Goal: Task Accomplishment & Management: Manage account settings

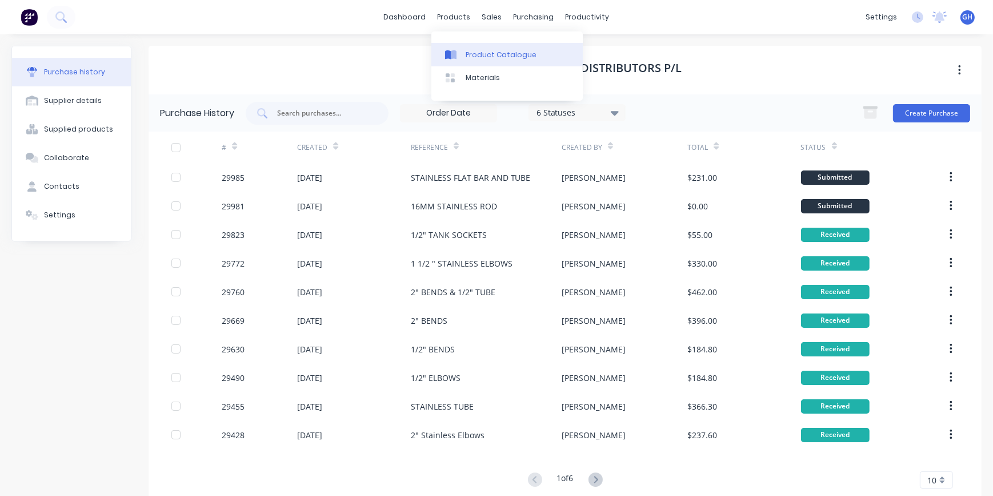
click at [458, 61] on link "Product Catalogue" at bounding box center [507, 54] width 151 height 23
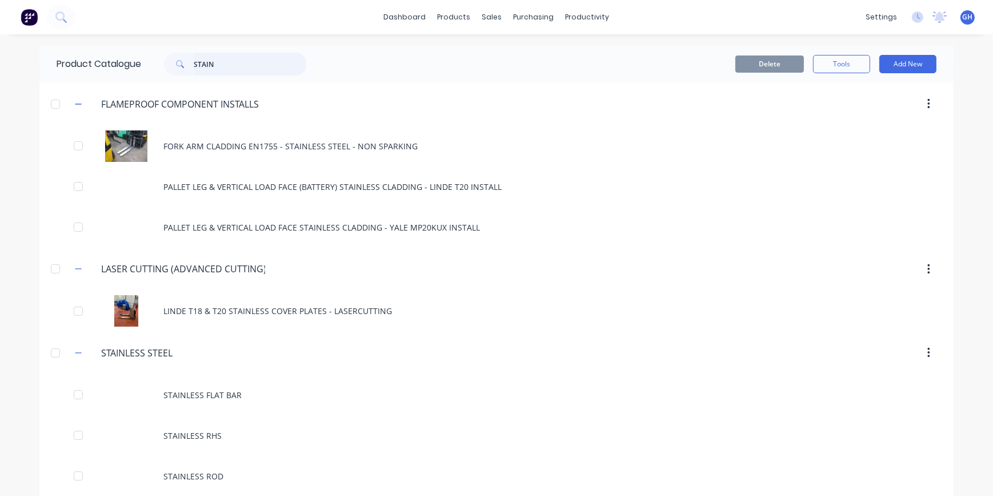
click at [244, 58] on input "STAIN" at bounding box center [250, 64] width 113 height 23
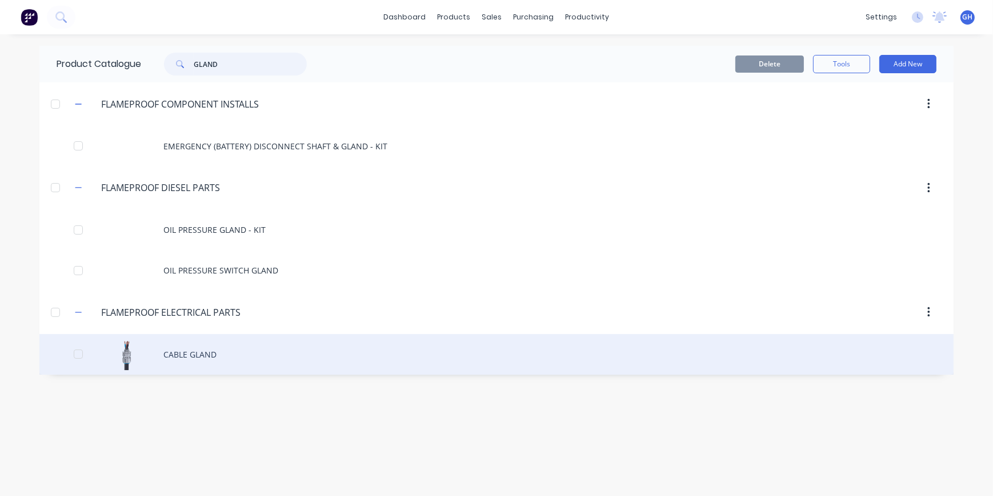
type input "GLAND"
click at [198, 361] on div "CABLE GLAND" at bounding box center [496, 354] width 915 height 41
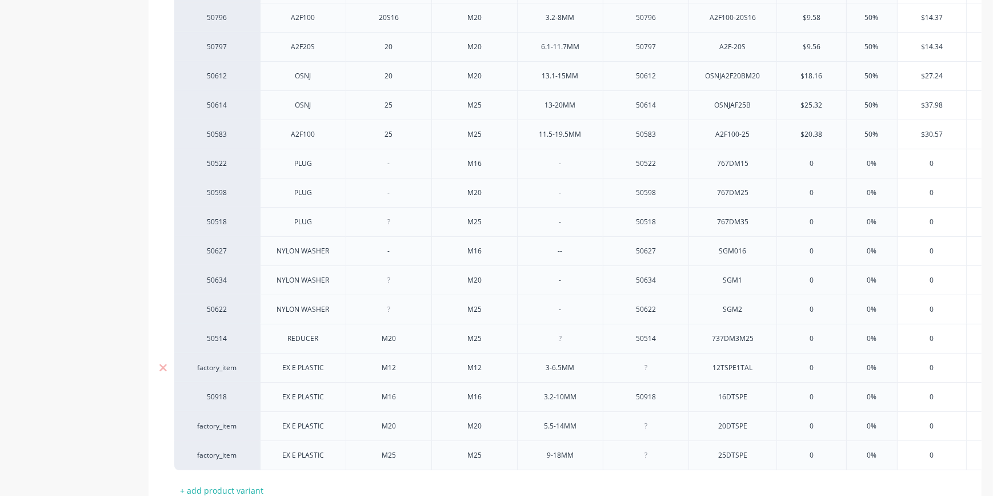
scroll to position [513, 0]
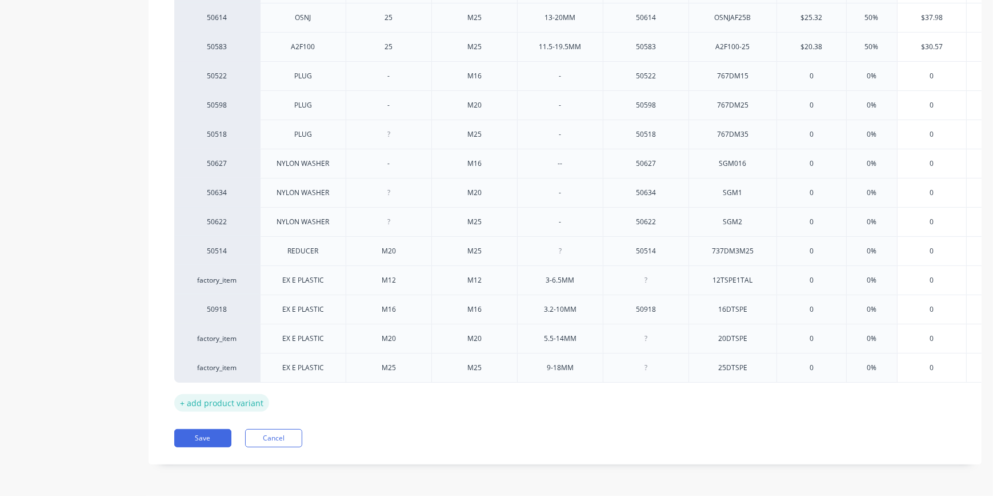
click at [225, 394] on div "+ add product variant" at bounding box center [221, 403] width 95 height 18
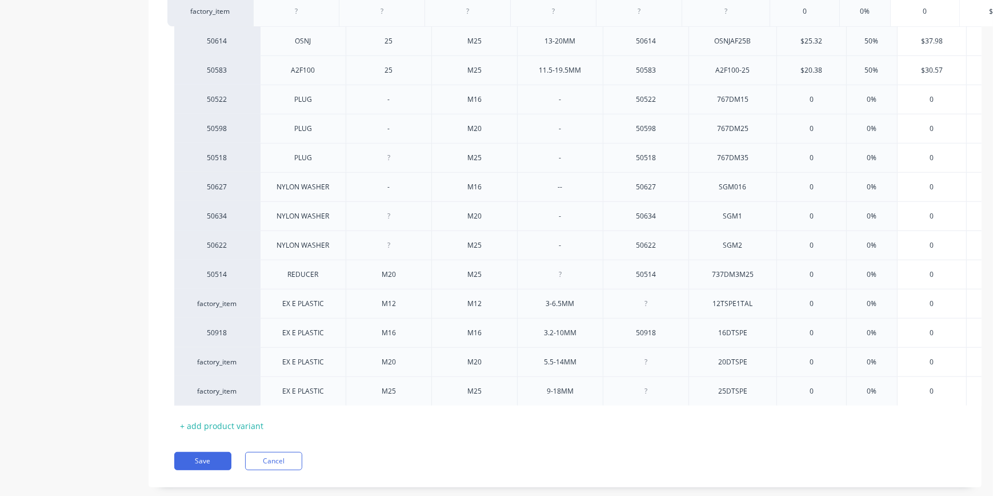
drag, startPoint x: 242, startPoint y: 401, endPoint x: 236, endPoint y: 18, distance: 383.0
click at [236, 18] on div "50178 A2F100 16 M16 3.2-8MM 50178 A2F100-16 $10.56 50% $15.84 $16.00 50593 A2F1…" at bounding box center [565, 99] width 782 height 613
type textarea "x"
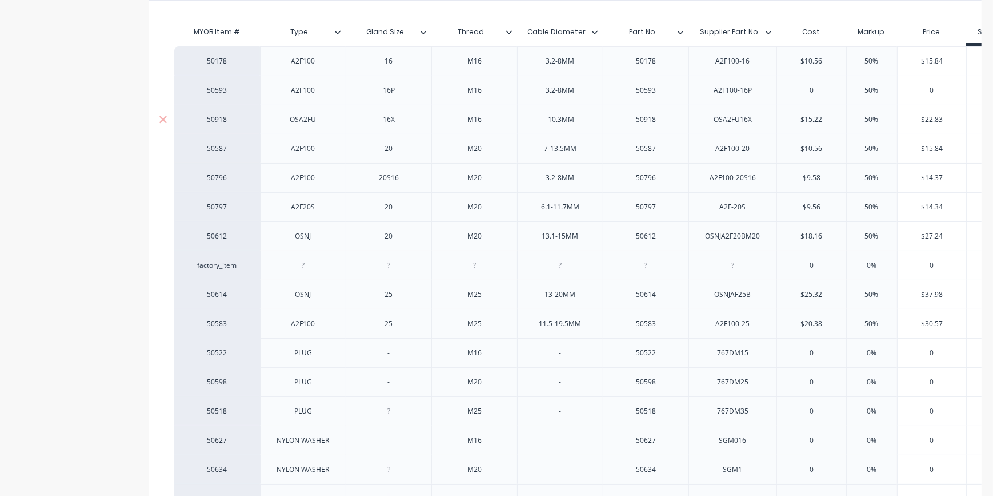
scroll to position [253, 0]
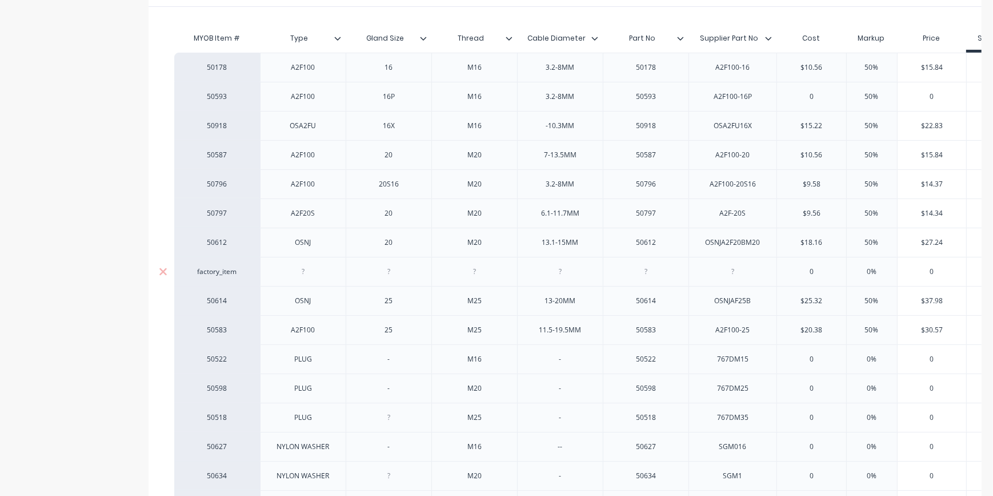
click at [317, 271] on div at bounding box center [303, 271] width 57 height 15
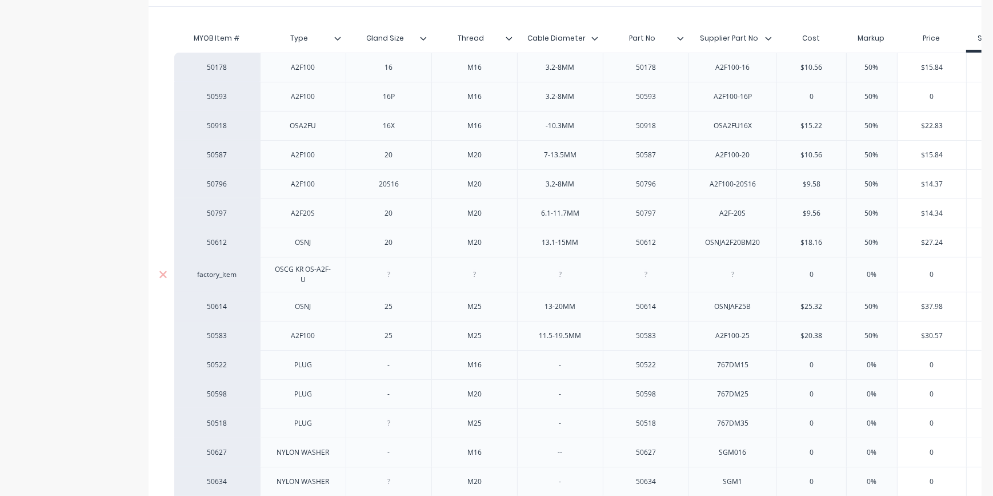
type textarea "x"
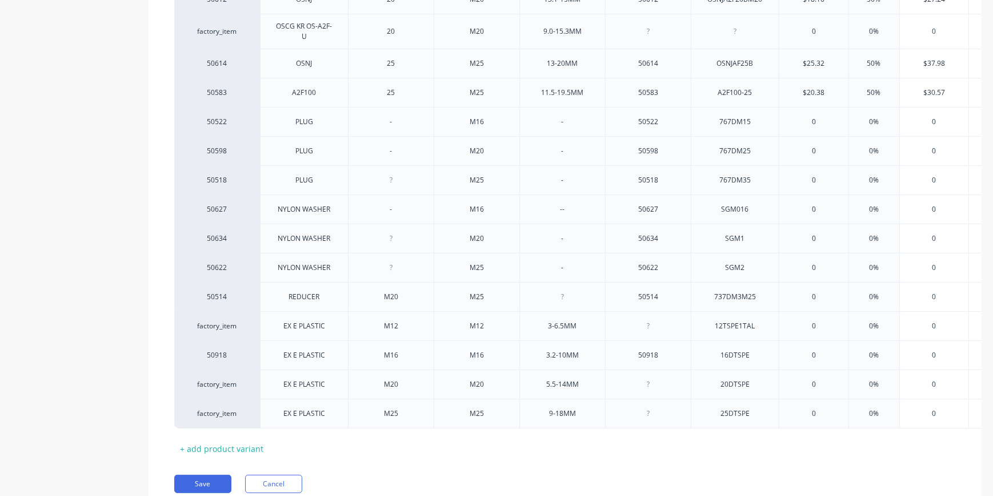
scroll to position [548, 0]
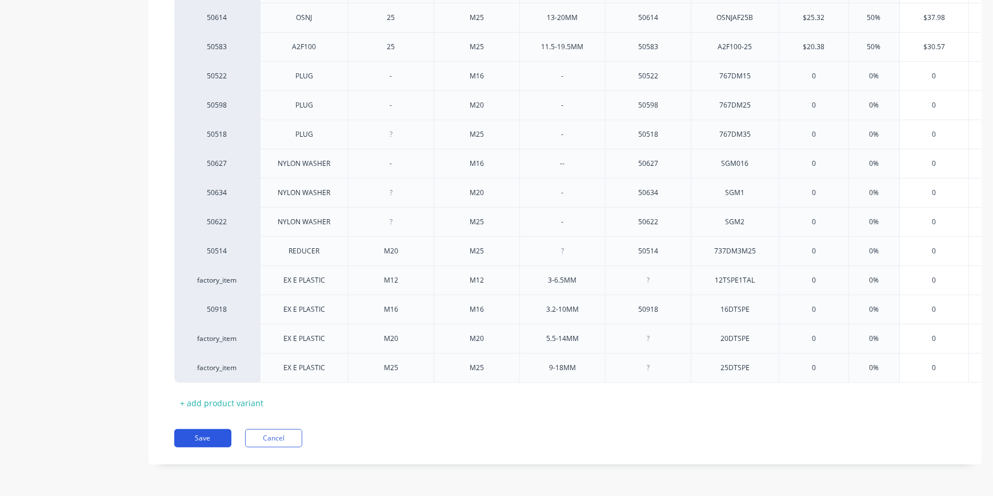
click at [203, 440] on button "Save" at bounding box center [202, 438] width 57 height 18
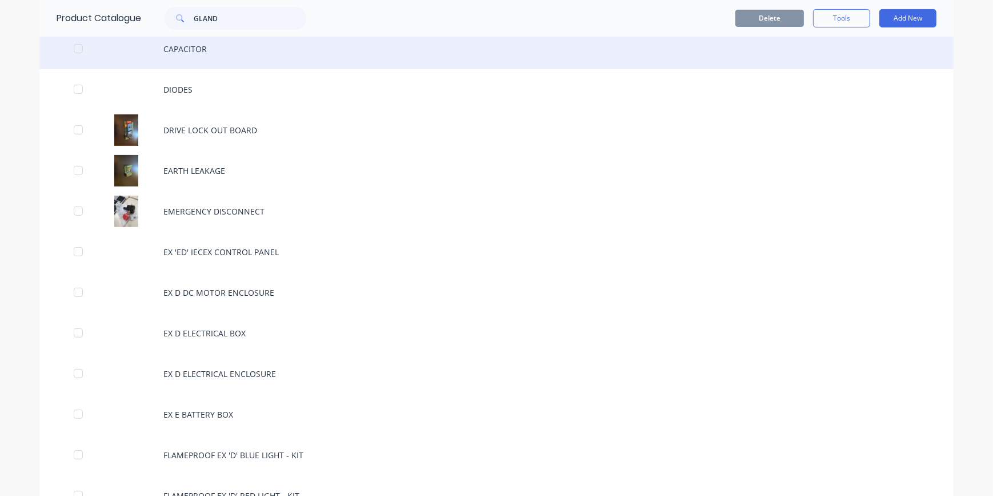
scroll to position [312, 0]
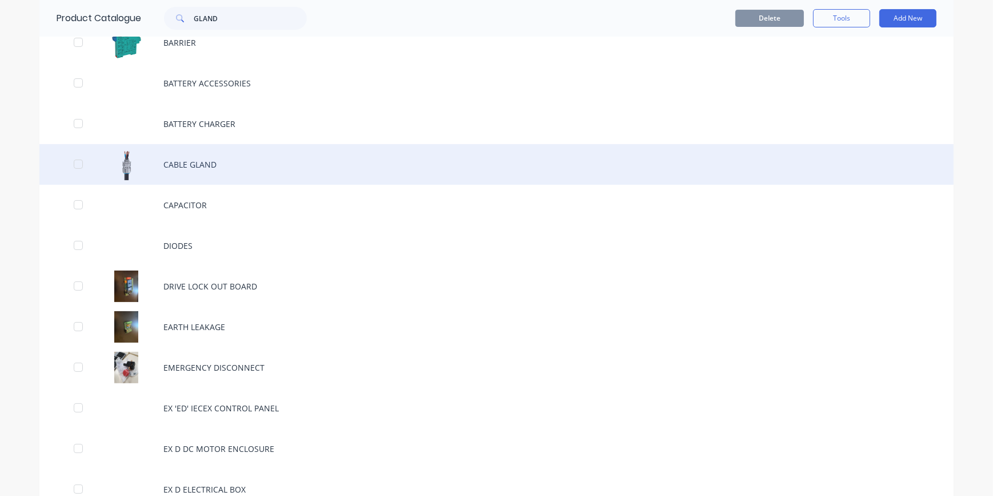
click at [223, 162] on div "CABLE GLAND" at bounding box center [496, 164] width 915 height 41
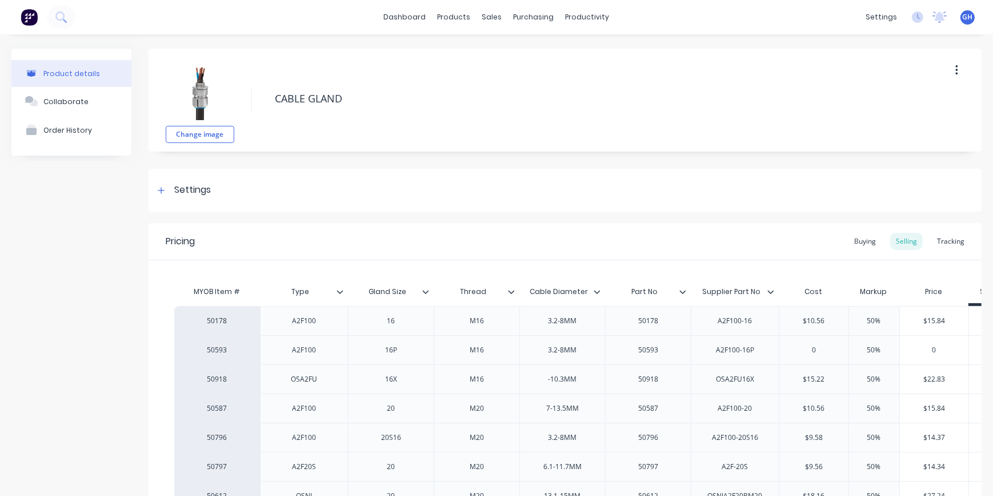
type textarea "x"
click at [241, 191] on div "Settings" at bounding box center [565, 190] width 833 height 43
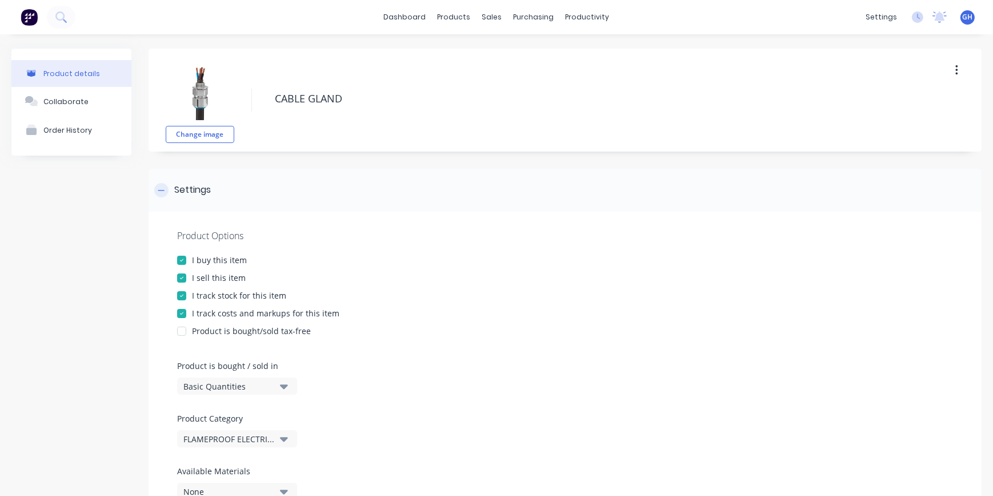
click at [192, 194] on div "Settings" at bounding box center [192, 190] width 37 height 14
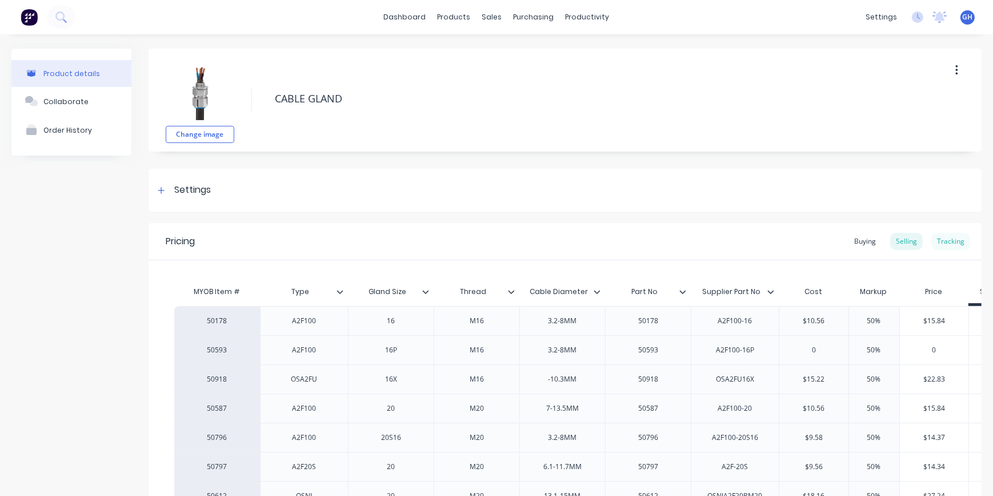
click at [941, 245] on div "Tracking" at bounding box center [951, 241] width 39 height 17
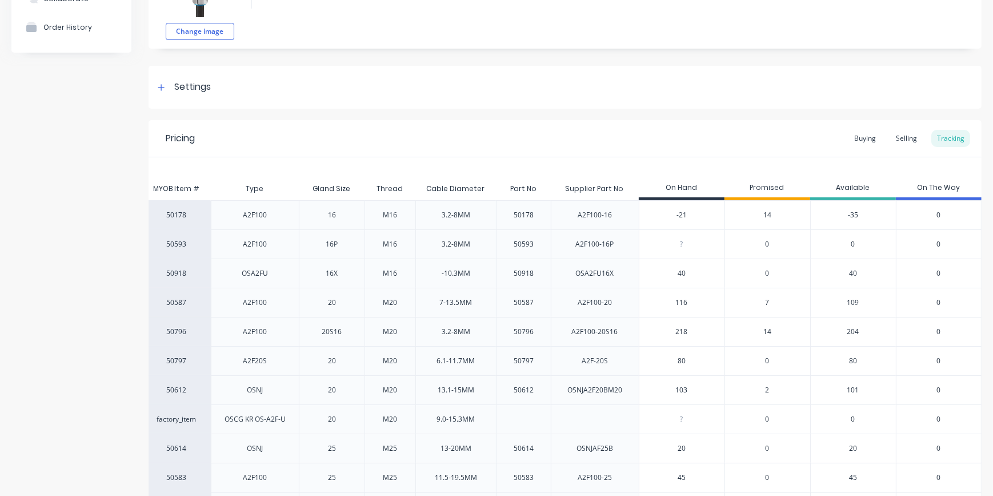
scroll to position [103, 0]
click at [676, 211] on input "-21" at bounding box center [682, 214] width 85 height 10
type input "-0"
type textarea "x"
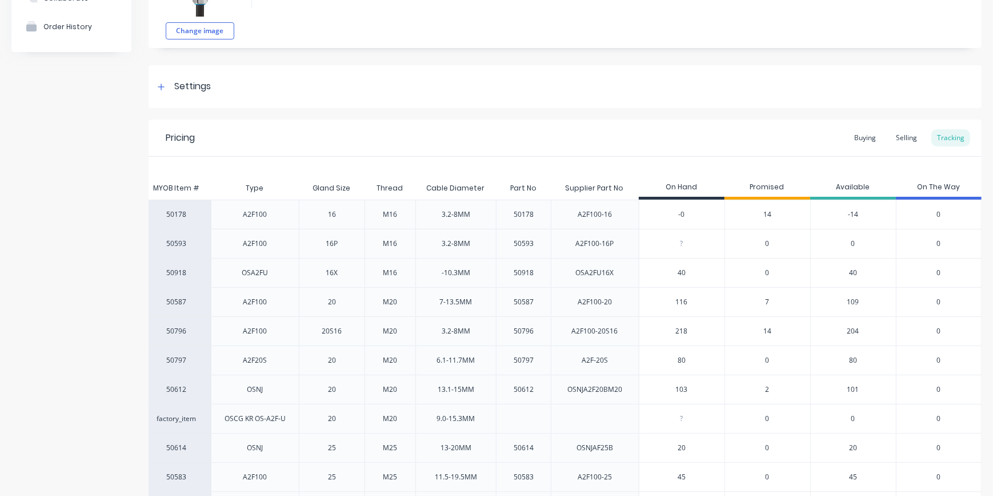
click at [753, 148] on div "Pricing Buying Selling Tracking" at bounding box center [565, 137] width 833 height 37
click at [674, 212] on input "-0" at bounding box center [682, 214] width 85 height 10
type input "0"
type textarea "x"
type input "0"
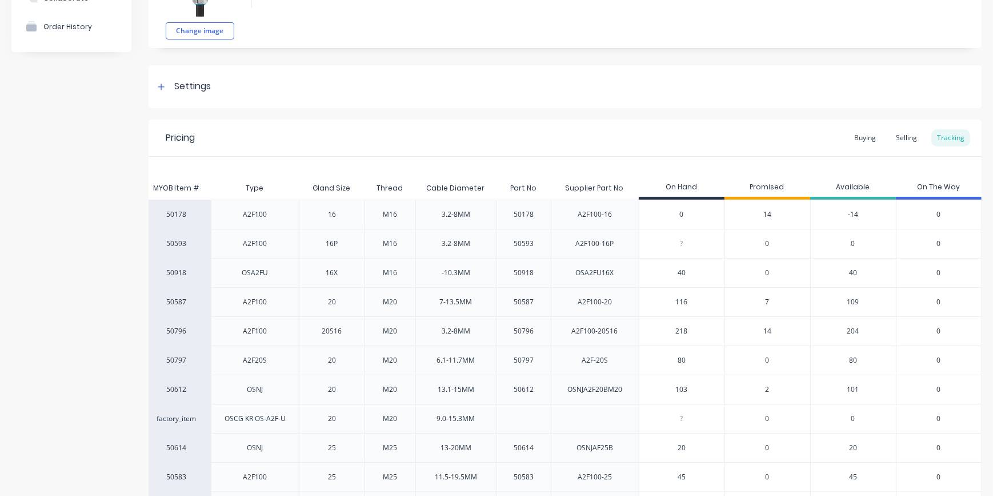
click at [739, 121] on div "Pricing Buying Selling Tracking" at bounding box center [565, 137] width 833 height 37
type input "0"
click at [681, 239] on input "0" at bounding box center [682, 243] width 85 height 10
click at [673, 269] on input "40" at bounding box center [682, 273] width 85 height 10
click at [673, 270] on input "40" at bounding box center [682, 273] width 85 height 10
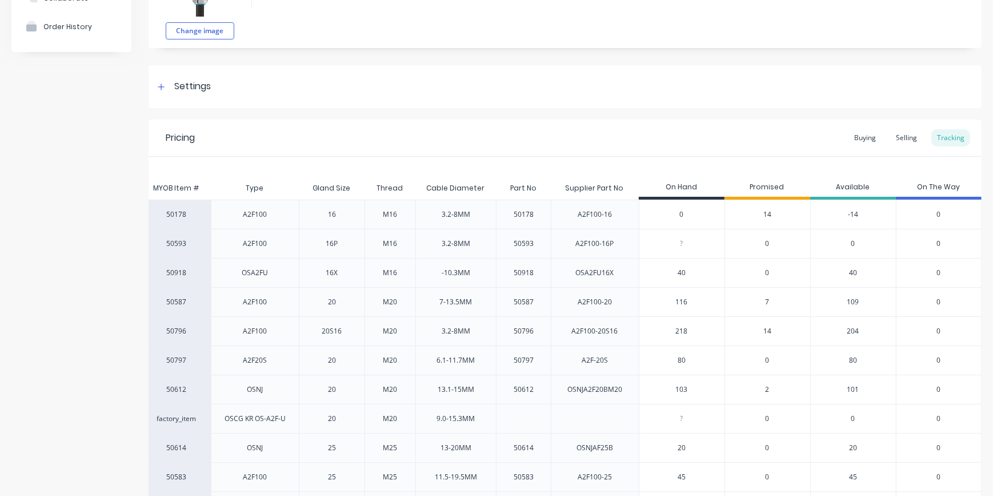
click at [673, 270] on input "40" at bounding box center [682, 273] width 85 height 10
type input "5"
type textarea "x"
type input "56"
type textarea "x"
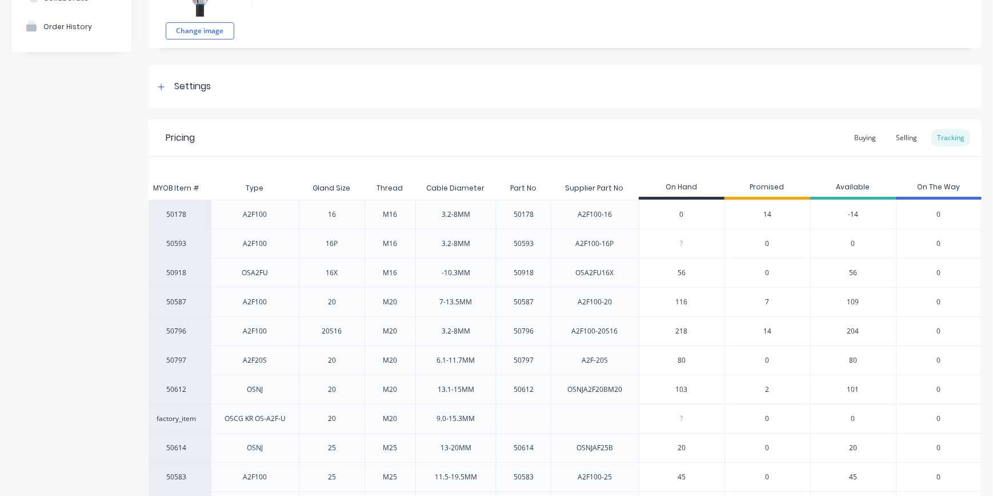
type input "56"
click at [716, 137] on div "Pricing Buying Selling Tracking" at bounding box center [565, 137] width 833 height 37
click at [433, 269] on div "-10.3MM" at bounding box center [456, 272] width 47 height 29
click at [433, 271] on div "-10.3MM" at bounding box center [456, 272] width 47 height 29
click at [442, 272] on div "-10.3MM" at bounding box center [456, 273] width 29 height 10
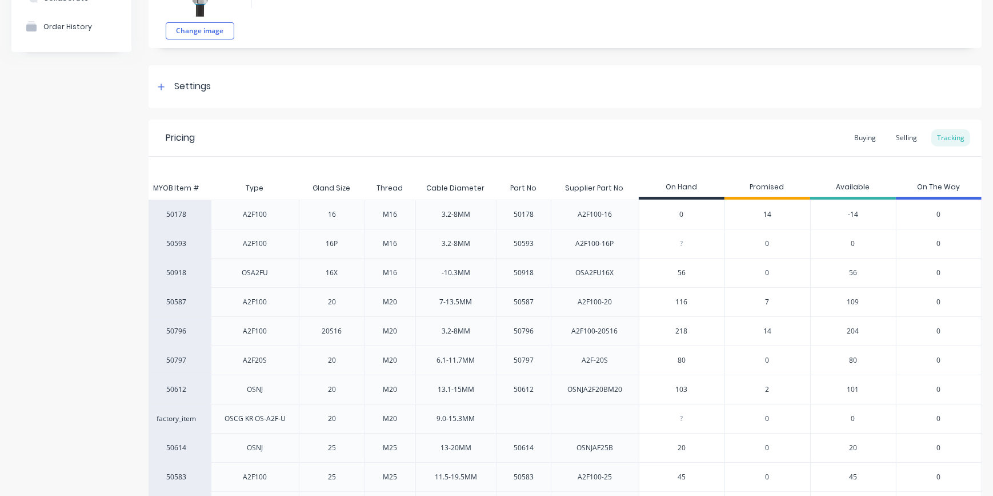
click at [442, 270] on div "-10.3MM" at bounding box center [456, 273] width 29 height 10
click at [442, 271] on div "-10.3MM" at bounding box center [456, 273] width 29 height 10
drag, startPoint x: 435, startPoint y: 271, endPoint x: 442, endPoint y: 273, distance: 7.1
click at [442, 273] on div "-10.3MM" at bounding box center [456, 273] width 29 height 10
click at [446, 274] on div "-10.3MM" at bounding box center [456, 273] width 29 height 10
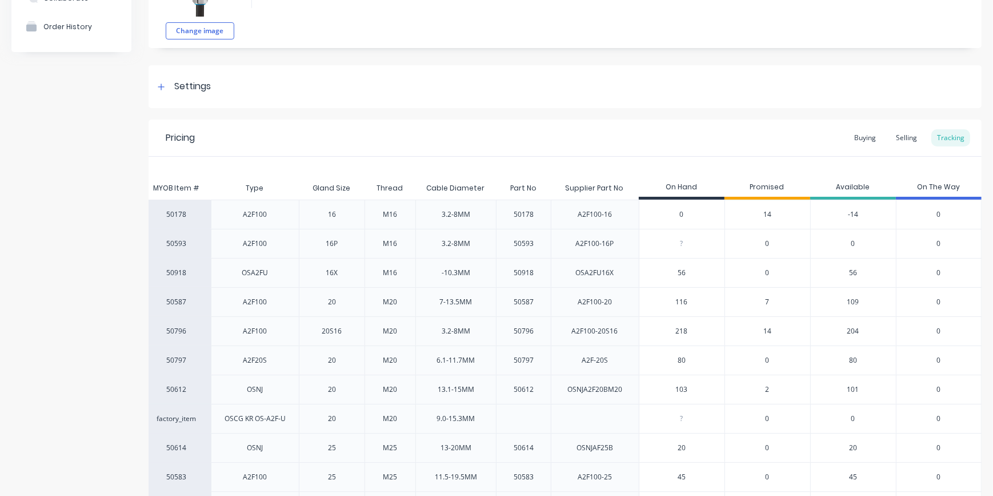
drag, startPoint x: 430, startPoint y: 269, endPoint x: 469, endPoint y: 278, distance: 39.9
click at [433, 269] on div "-10.3MM" at bounding box center [456, 272] width 47 height 29
click at [469, 278] on div "-10.3MM" at bounding box center [456, 272] width 47 height 29
click at [515, 277] on div "50918" at bounding box center [524, 272] width 38 height 29
click at [521, 273] on div "50918" at bounding box center [524, 273] width 20 height 10
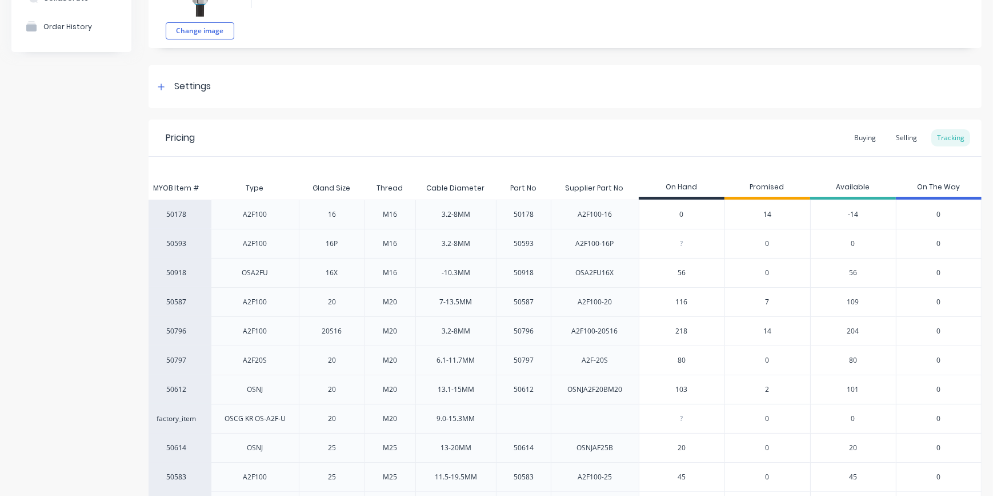
click at [578, 298] on div "A2F100-20" at bounding box center [595, 302] width 34 height 10
drag, startPoint x: 622, startPoint y: 170, endPoint x: 614, endPoint y: 167, distance: 8.5
click at [619, 169] on div "MYOB Item # Type Gland Size Thread Cable Diameter Part No Supplier Part No On H…" at bounding box center [565, 485] width 833 height 656
click at [444, 242] on div "3.2-8MM" at bounding box center [456, 243] width 29 height 10
click at [442, 272] on div "-10.3MM" at bounding box center [456, 273] width 29 height 10
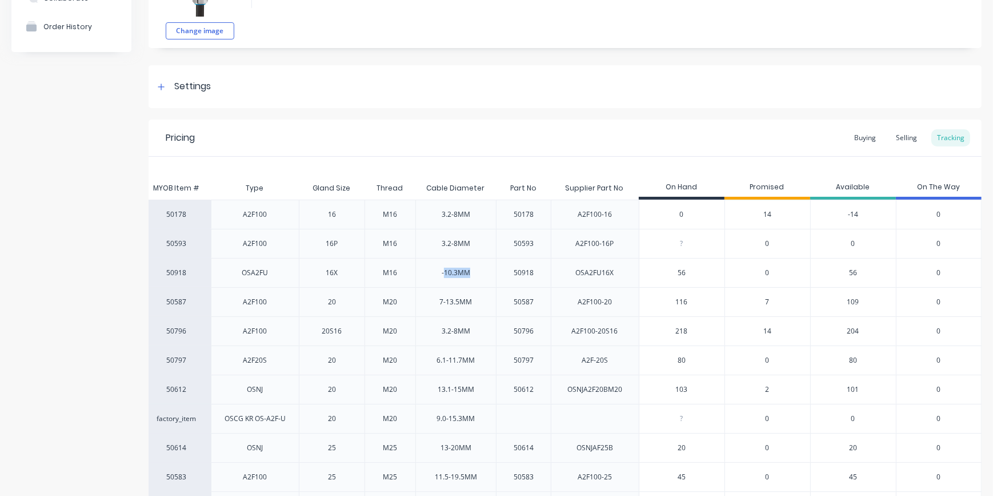
click at [442, 272] on div "-10.3MM" at bounding box center [456, 273] width 29 height 10
drag, startPoint x: 437, startPoint y: 272, endPoint x: 480, endPoint y: 225, distance: 62.7
click at [557, 177] on div "Supplier Part No" at bounding box center [595, 188] width 77 height 29
click at [442, 270] on div "-10.3MM" at bounding box center [456, 273] width 29 height 10
click at [455, 268] on div "-10.3MM" at bounding box center [456, 273] width 29 height 10
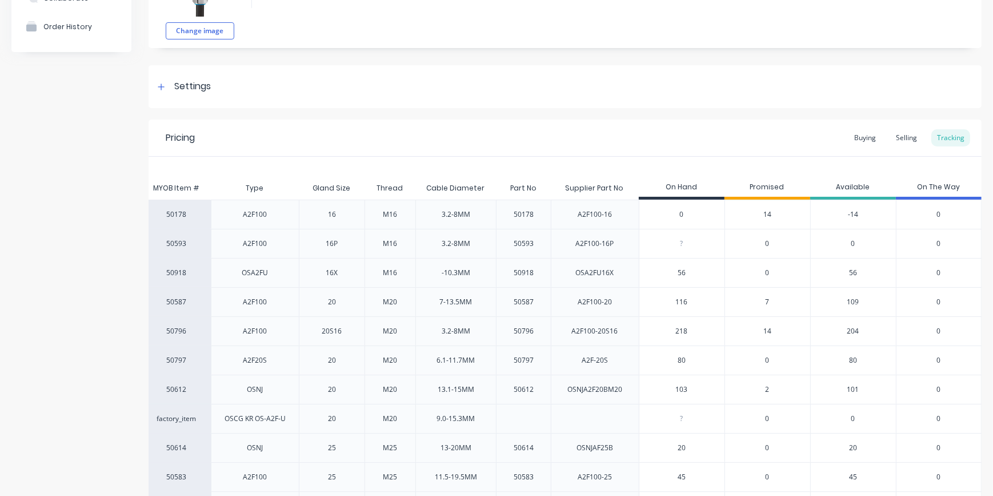
click at [465, 272] on div "-10.3MM" at bounding box center [456, 272] width 47 height 29
click at [461, 274] on div "-10.3MM" at bounding box center [456, 273] width 29 height 10
click at [596, 277] on div "OSA2FU16X" at bounding box center [595, 272] width 57 height 29
click at [675, 275] on input "56" at bounding box center [682, 273] width 85 height 10
click at [590, 269] on div "OSA2FU16X" at bounding box center [595, 273] width 38 height 10
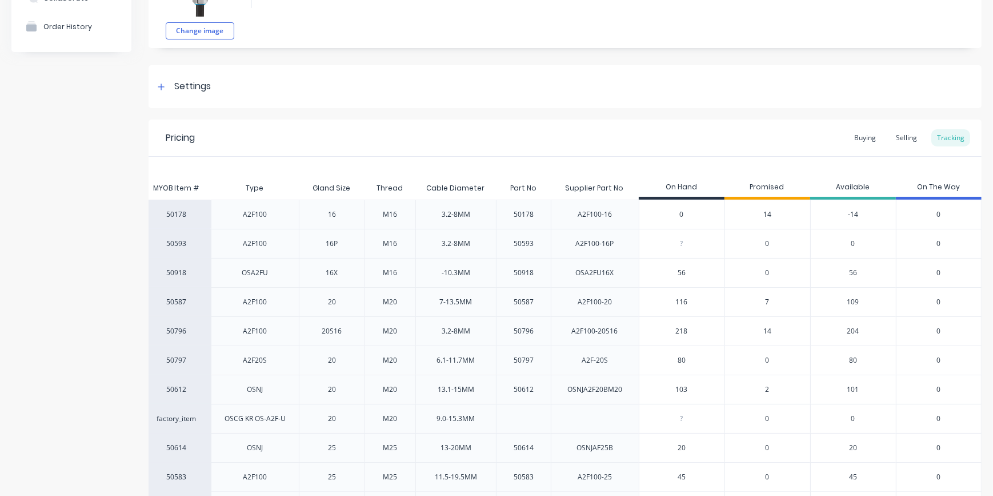
click at [572, 288] on div "A2F100-20" at bounding box center [595, 302] width 53 height 29
click at [588, 298] on div "A2F100-20" at bounding box center [595, 302] width 34 height 10
click at [588, 301] on div "A2F100-20" at bounding box center [595, 302] width 34 height 10
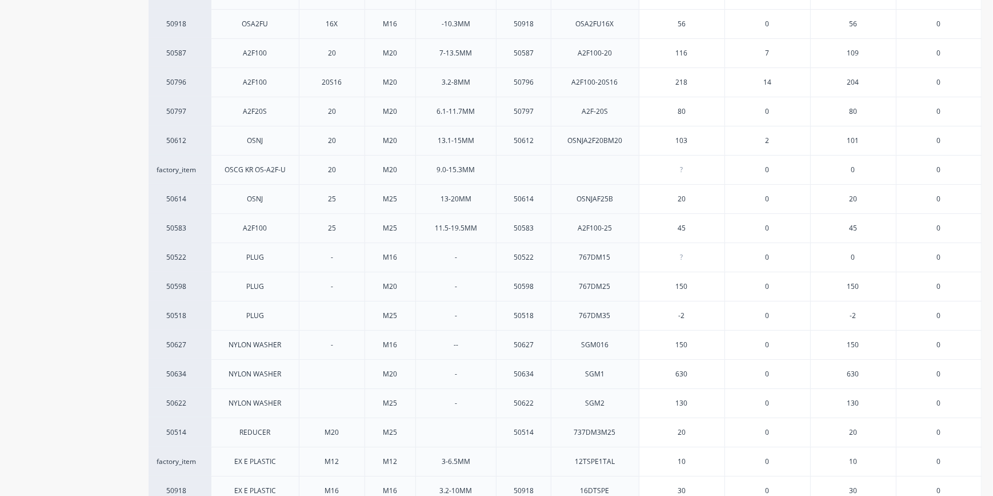
scroll to position [155, 0]
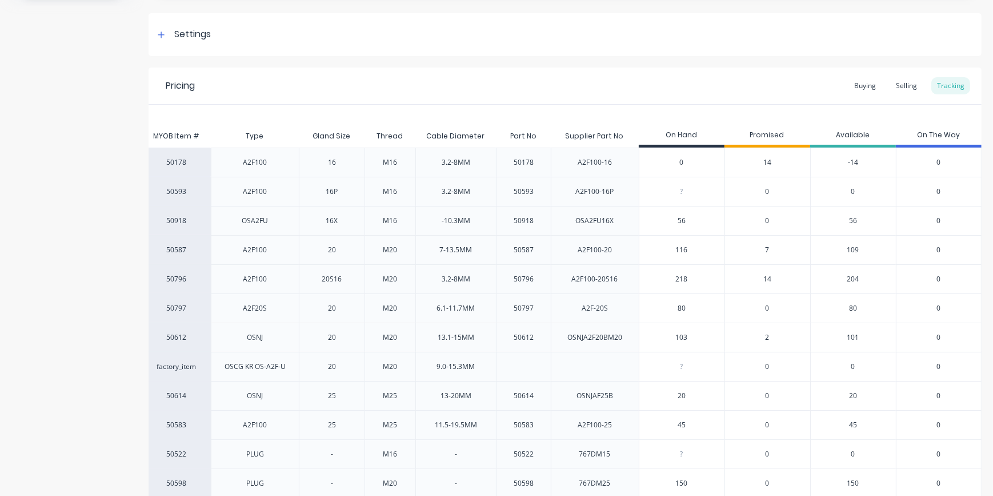
drag, startPoint x: 861, startPoint y: 88, endPoint x: 751, endPoint y: 120, distance: 115.4
click at [860, 88] on div "Buying" at bounding box center [865, 85] width 33 height 17
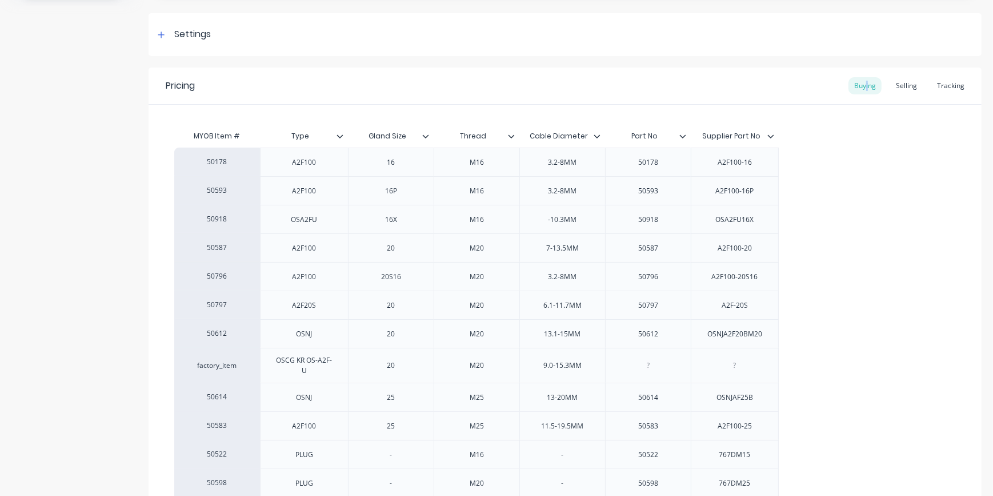
scroll to position [0, 0]
click at [557, 223] on div "-10.3MM" at bounding box center [562, 219] width 57 height 15
click at [547, 217] on div "-10.3MM" at bounding box center [562, 219] width 57 height 15
click at [877, 239] on div "50178 A2F100 16 M16 3.2-8MM 50178 A2F100-16 50593 A2F100 16P M16 3.2-8MM 50593 …" at bounding box center [565, 450] width 782 height 606
type textarea "x"
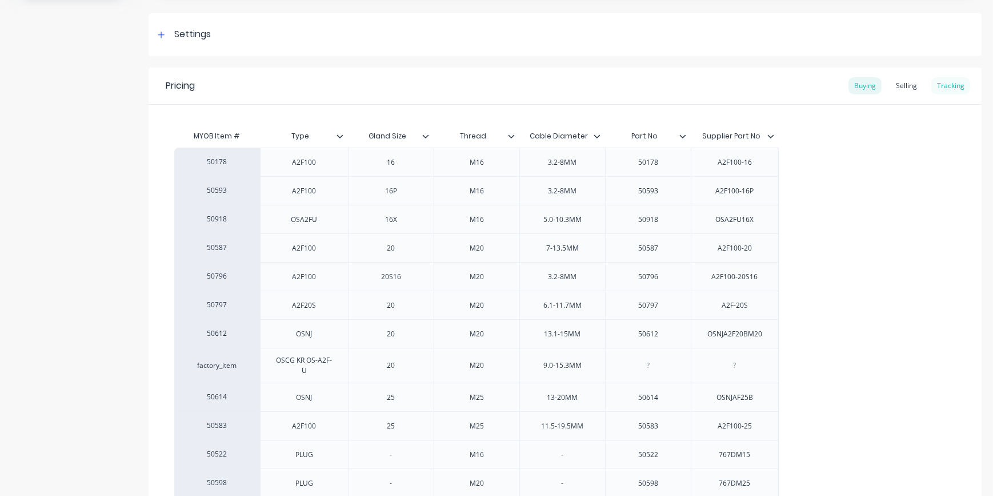
click at [941, 83] on div "Tracking" at bounding box center [951, 85] width 39 height 17
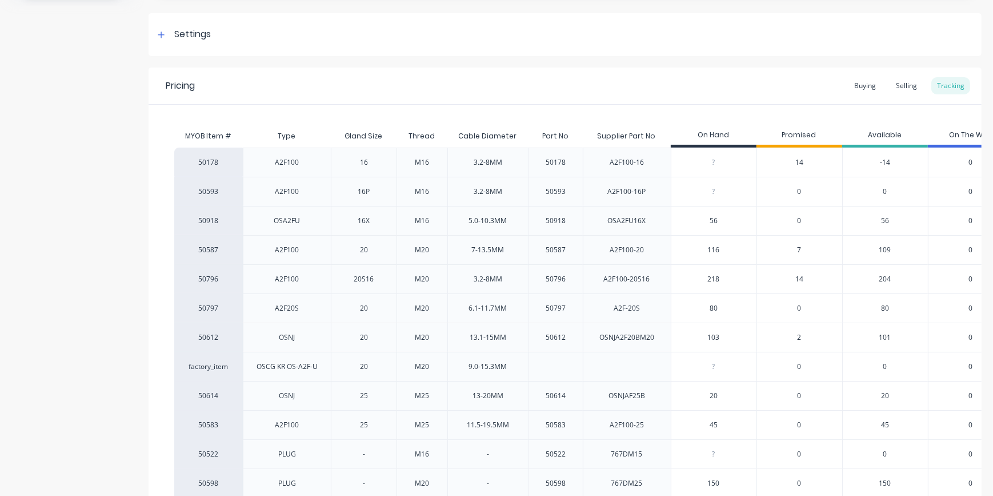
click at [710, 251] on input "116" at bounding box center [714, 250] width 85 height 10
type input "55"
type textarea "x"
type input "55"
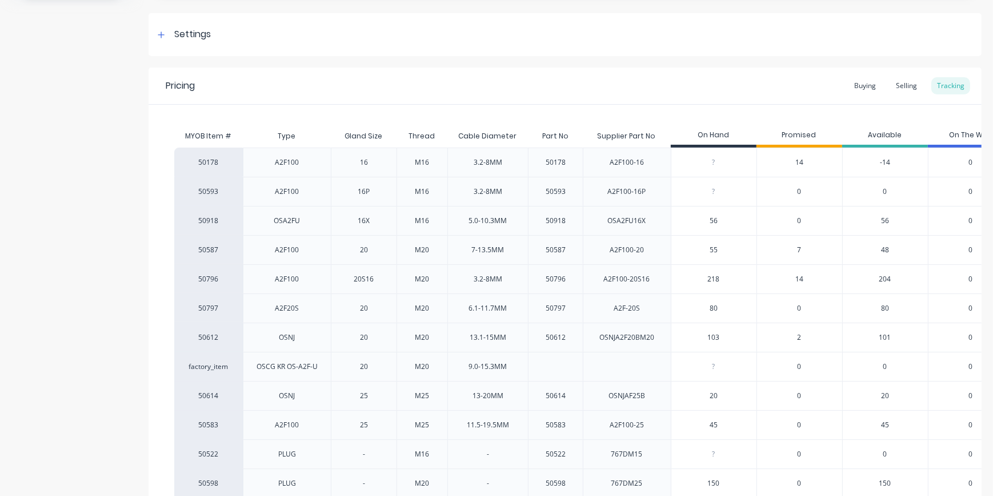
click at [743, 269] on div "218" at bounding box center [714, 279] width 85 height 29
click at [801, 250] on div "7" at bounding box center [800, 249] width 86 height 29
click at [799, 248] on span "7" at bounding box center [800, 250] width 4 height 10
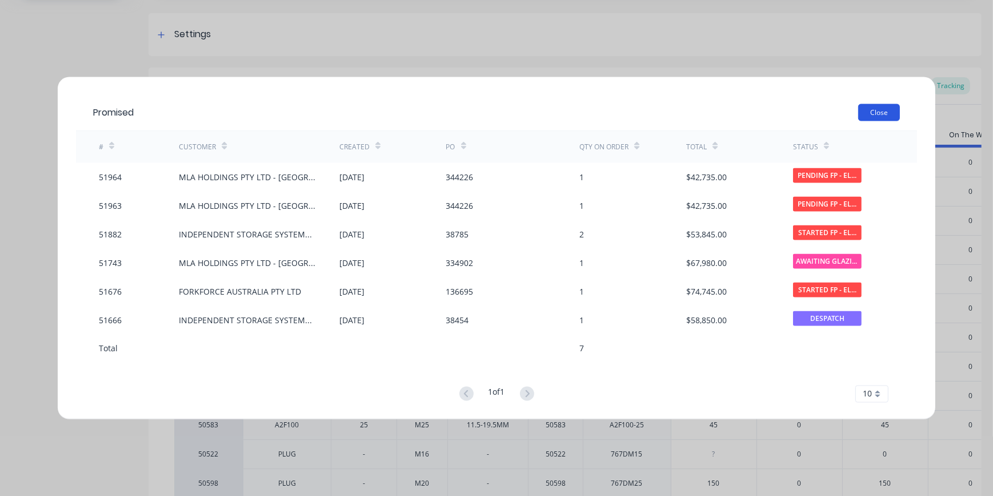
click at [875, 109] on button "Close" at bounding box center [880, 111] width 42 height 17
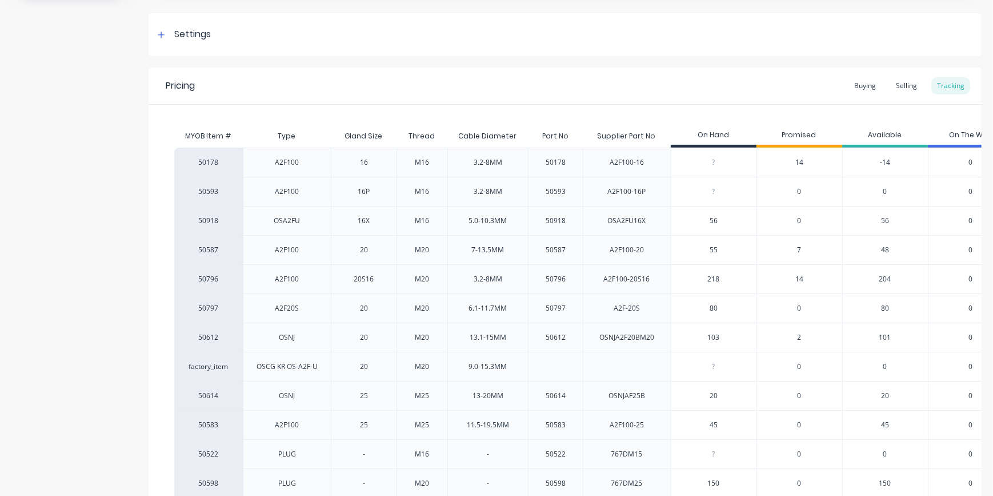
click at [714, 278] on input "218" at bounding box center [714, 279] width 85 height 10
type input "88"
type textarea "x"
type input "88"
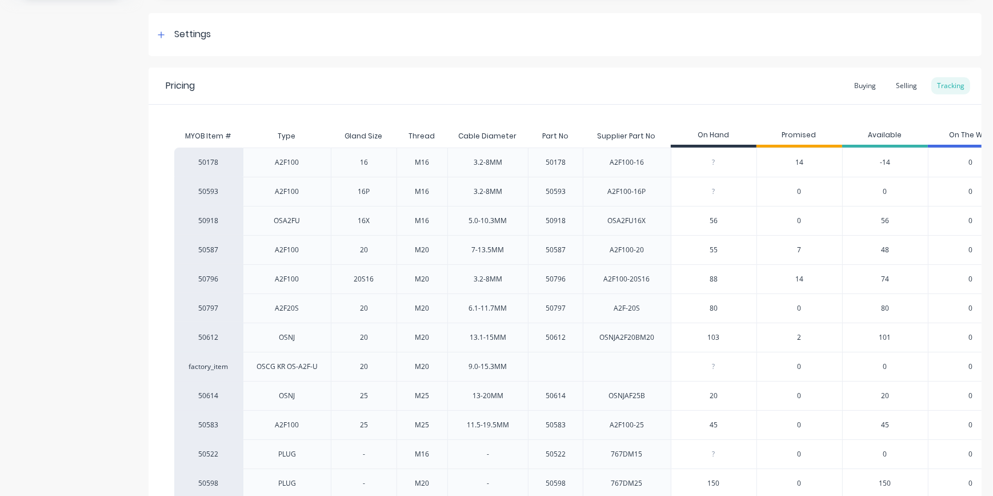
click at [712, 306] on input "80" at bounding box center [714, 308] width 85 height 10
type input "71"
type textarea "x"
type input "71"
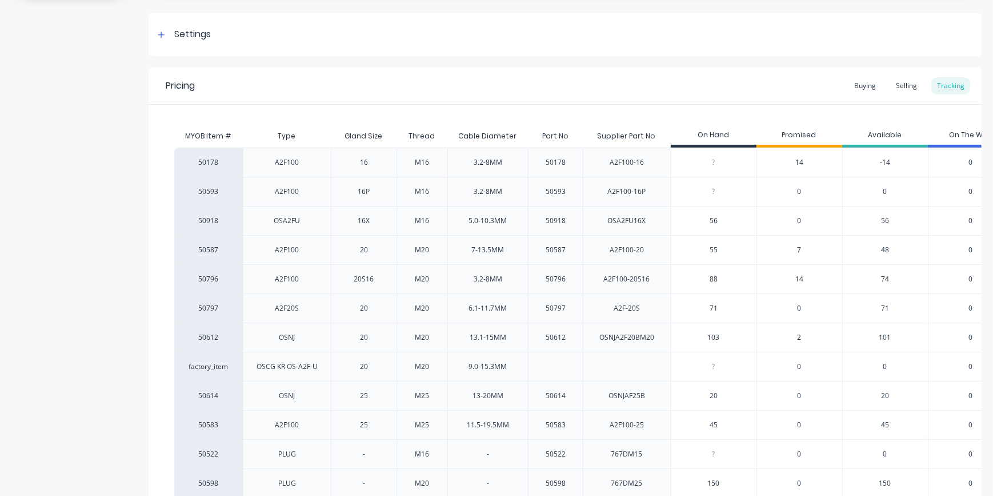
click at [715, 334] on input "103" at bounding box center [714, 337] width 85 height 10
type input "4"
type textarea "x"
type input "4"
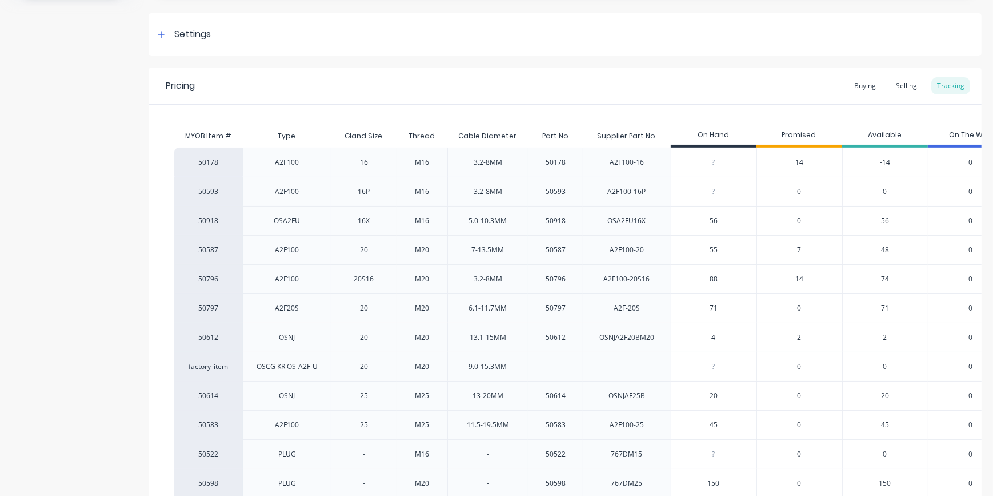
click at [721, 360] on div "?" at bounding box center [714, 366] width 85 height 29
type input "0"
type textarea "x"
type input "11"
type textarea "x"
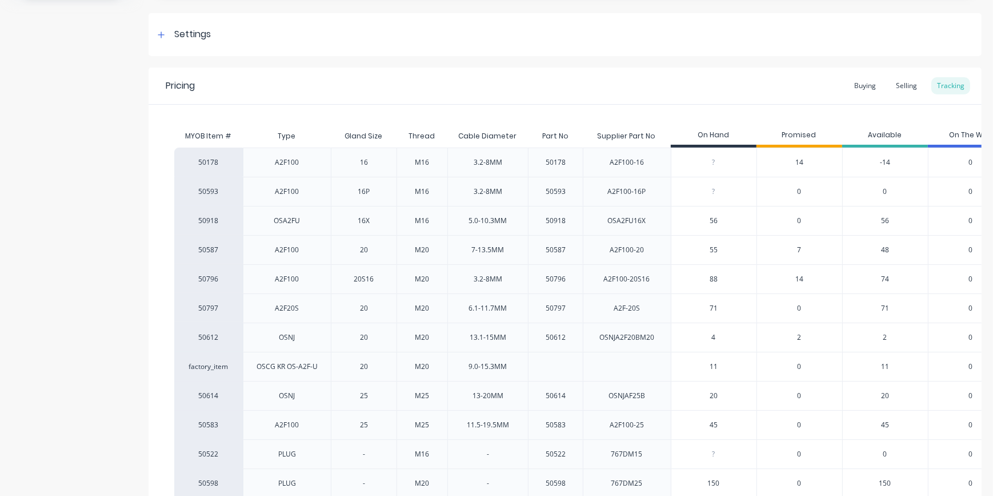
type input "11"
click at [713, 393] on input "20" at bounding box center [714, 395] width 85 height 10
type input "1"
type textarea "x"
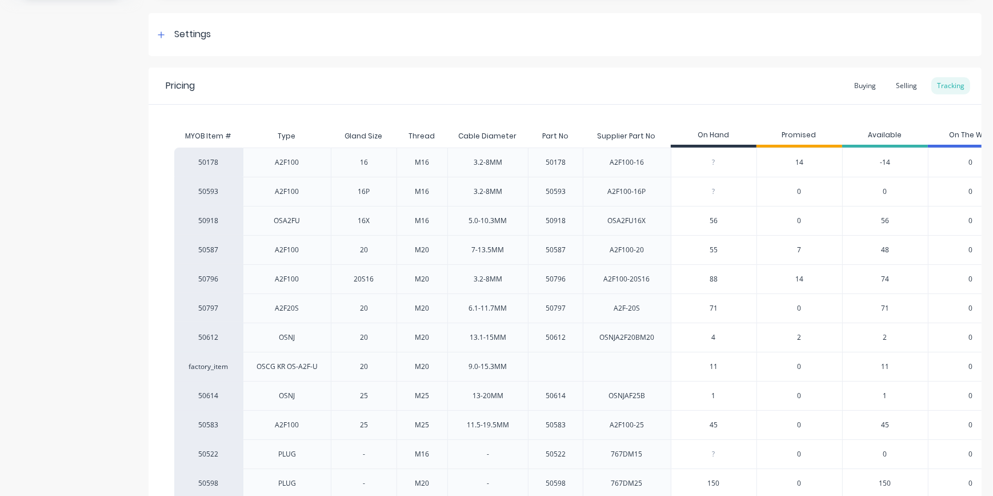
type input "1"
click at [711, 422] on input "45" at bounding box center [714, 425] width 85 height 10
type input "25"
type textarea "x"
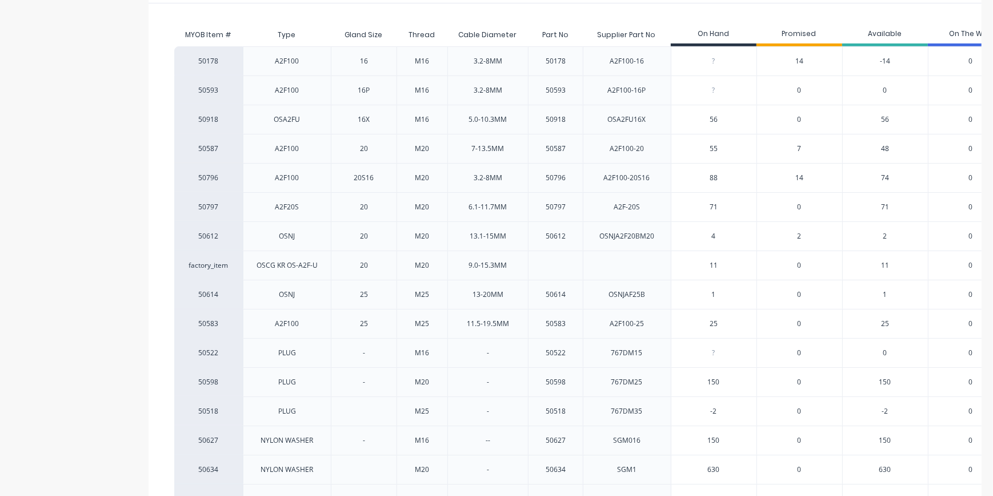
scroll to position [260, 0]
type input "25"
click at [712, 347] on input "0" at bounding box center [714, 350] width 85 height 10
click at [714, 351] on input "0" at bounding box center [714, 350] width 85 height 10
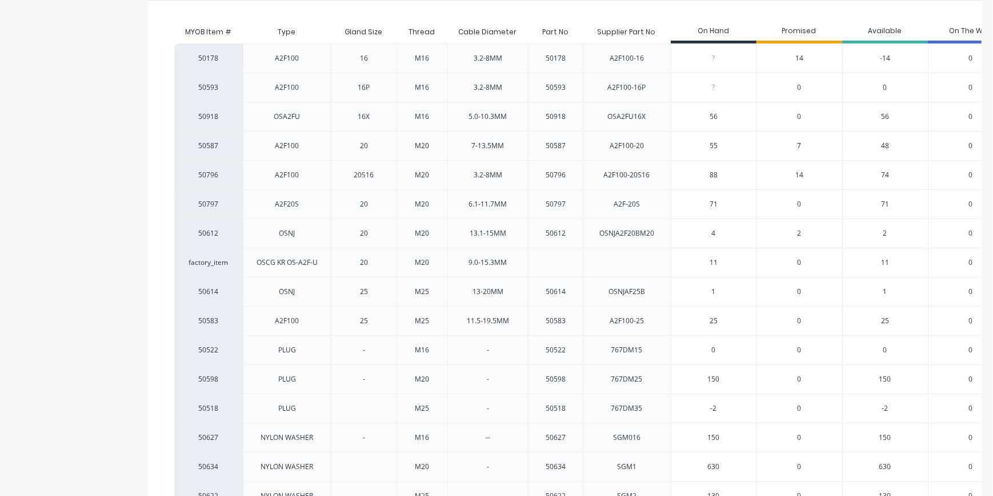
click at [712, 346] on input "0" at bounding box center [714, 350] width 85 height 10
type input "35"
type textarea "x"
type input "35"
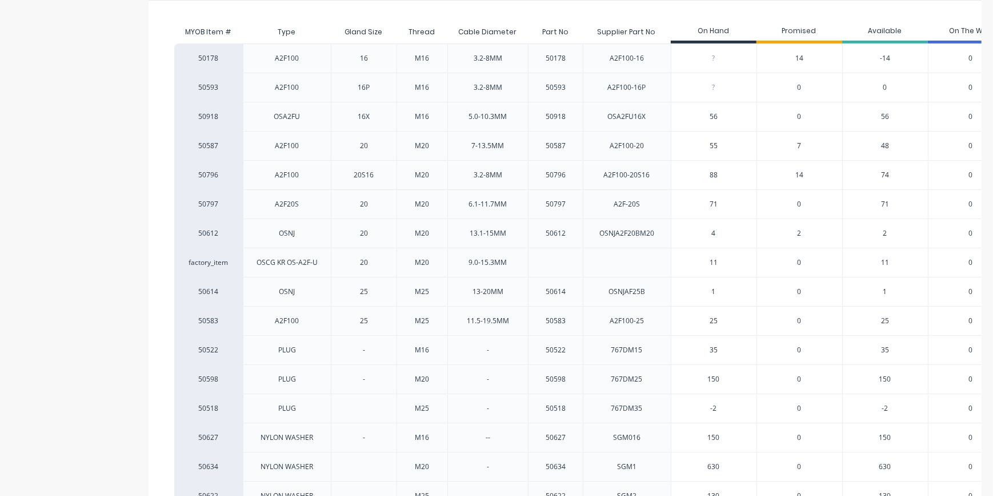
click at [728, 379] on input "150" at bounding box center [714, 379] width 85 height 10
type input "15"
type textarea "x"
type input "1"
type textarea "x"
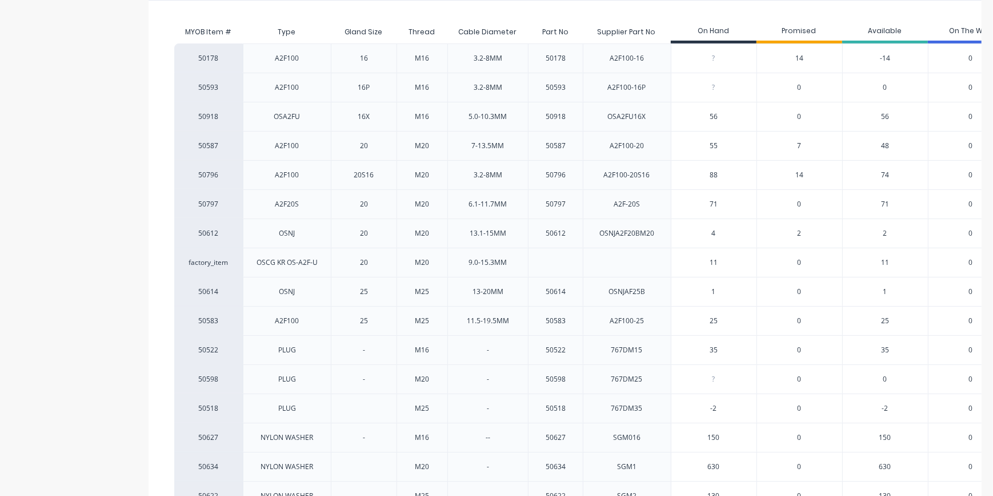
type input "4"
type textarea "x"
type input "47"
type textarea "x"
type input "47"
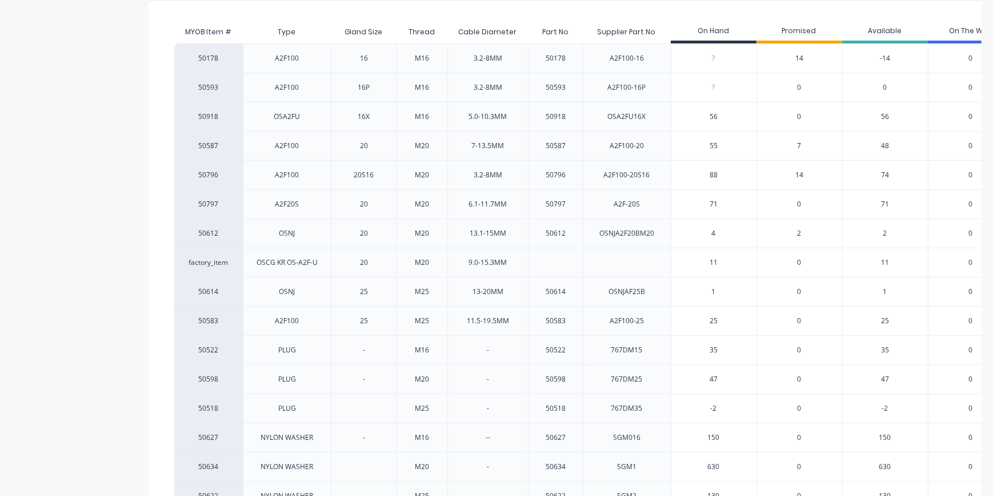
type input "-2"
type textarea "x"
type input "2"
type textarea "x"
type input "20"
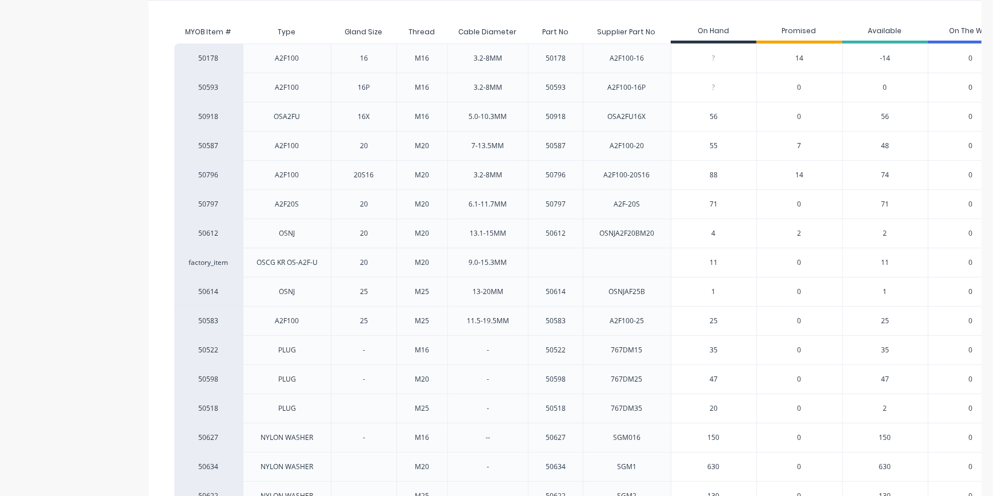
type textarea "x"
type input "20"
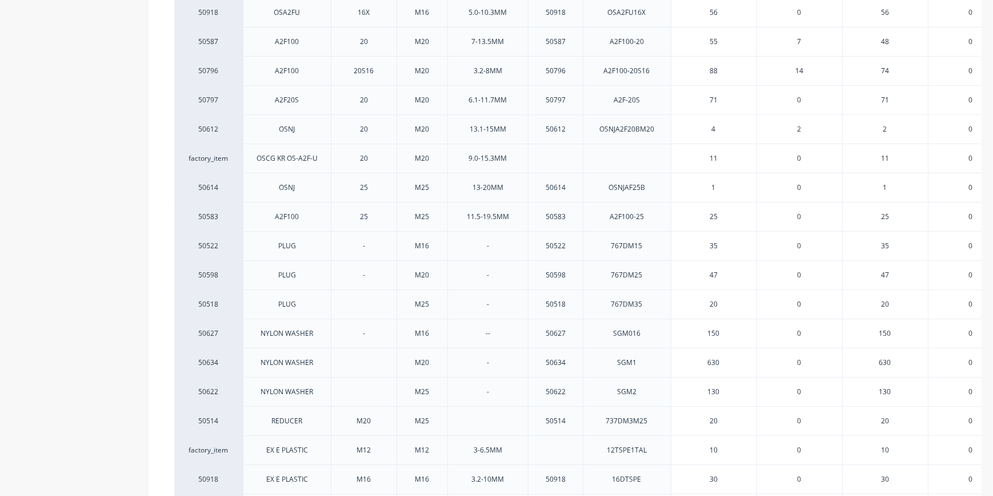
scroll to position [416, 0]
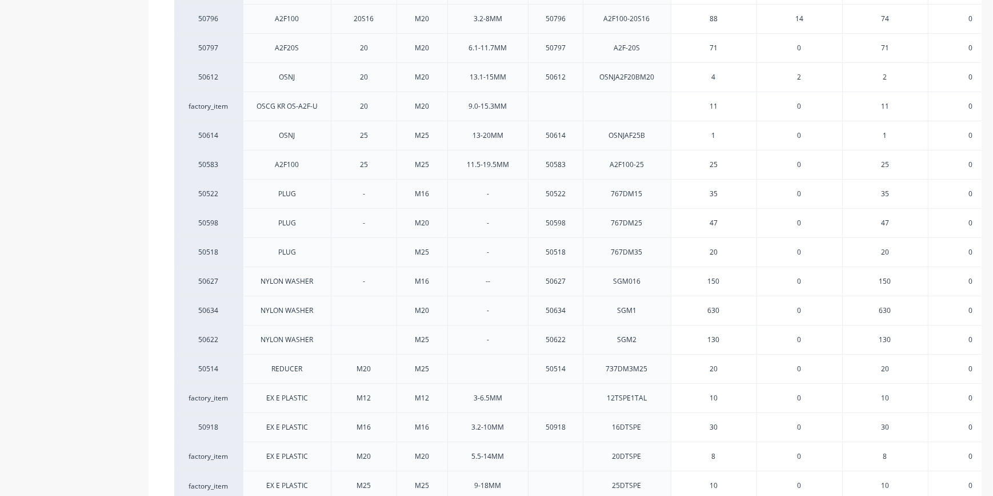
click at [715, 277] on input "150" at bounding box center [714, 281] width 85 height 10
type input "96"
type textarea "x"
type input "96"
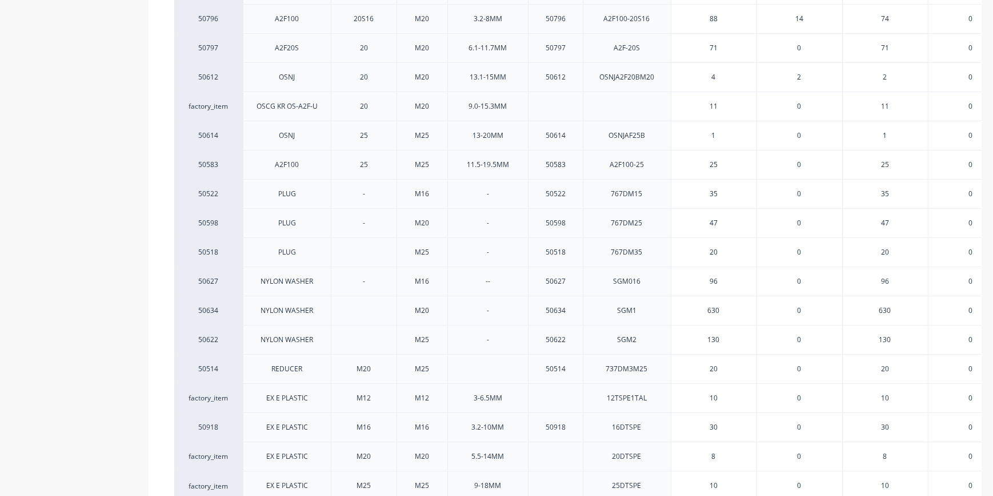
click at [714, 307] on input "630" at bounding box center [714, 310] width 85 height 10
type input "44"
type textarea "x"
type input "44"
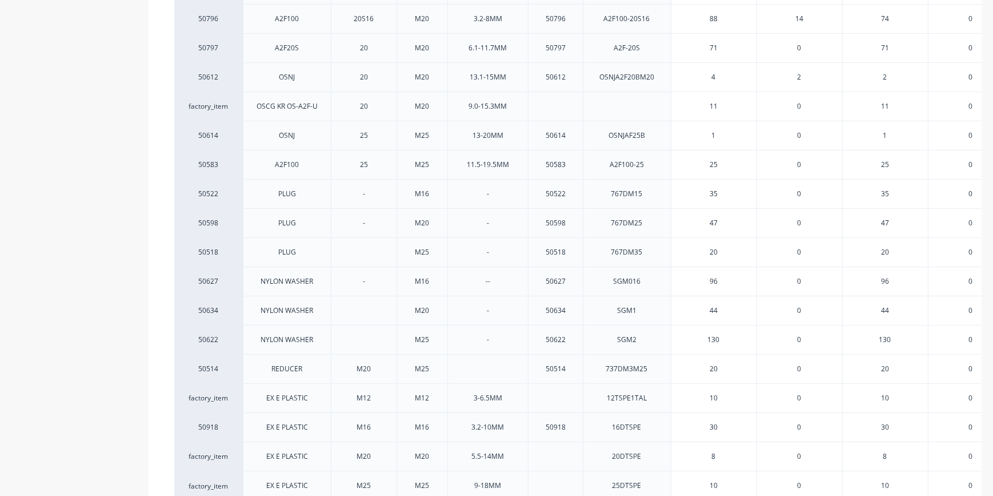
type input "130"
click at [711, 336] on input "130" at bounding box center [714, 339] width 85 height 10
click at [712, 366] on input "number" at bounding box center [714, 369] width 85 height 10
click at [712, 366] on input "20" at bounding box center [714, 369] width 85 height 10
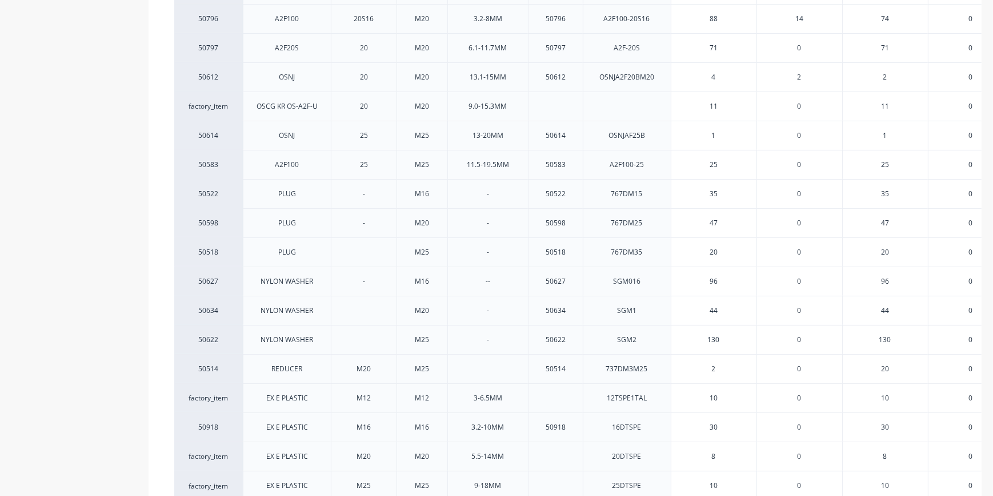
type input "20"
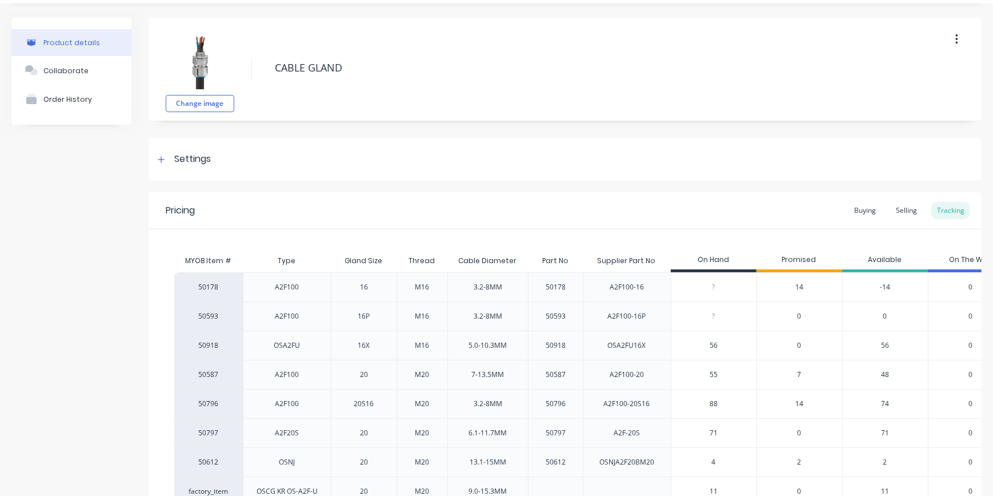
scroll to position [51, 0]
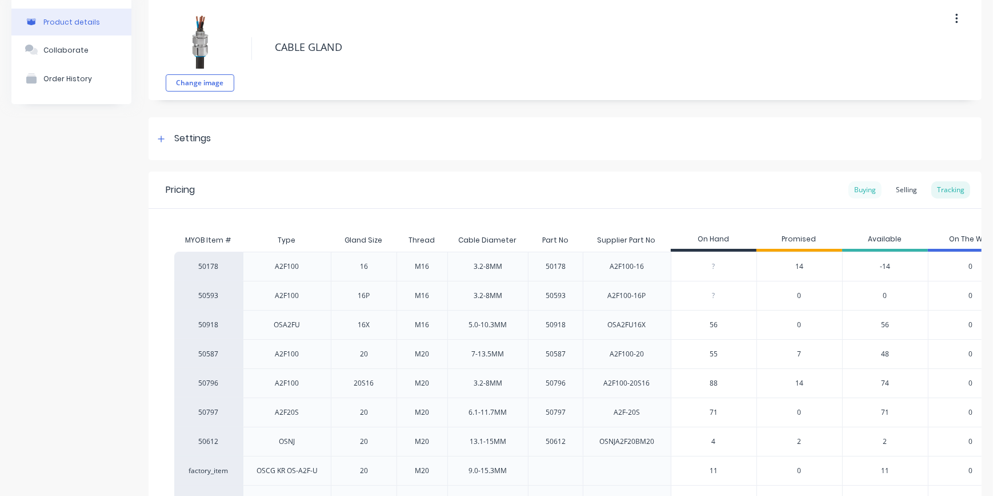
click at [864, 191] on div "Buying" at bounding box center [865, 189] width 33 height 17
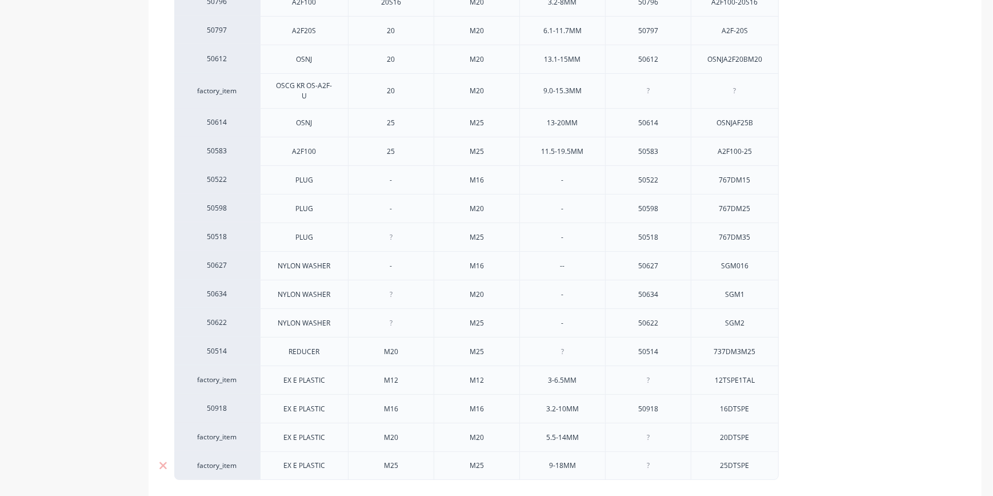
scroll to position [526, 0]
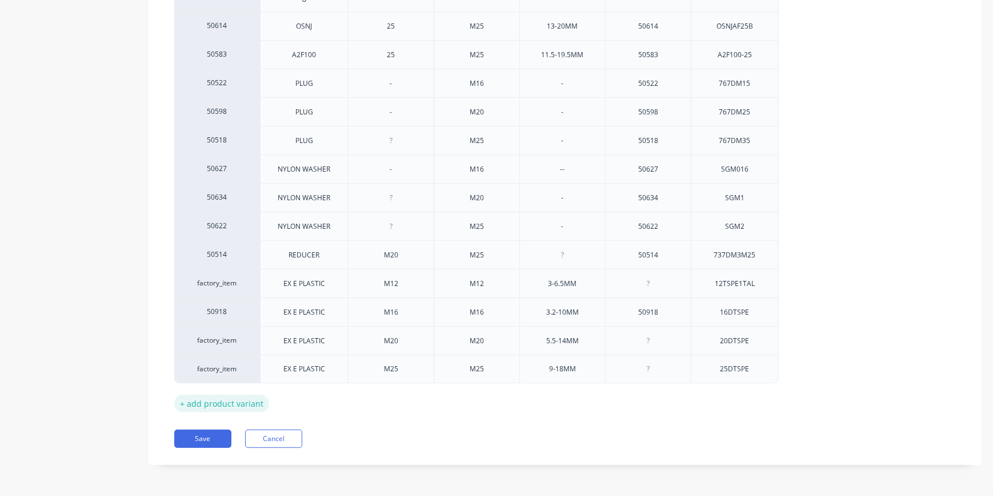
click at [237, 405] on div "+ add product variant" at bounding box center [221, 403] width 95 height 18
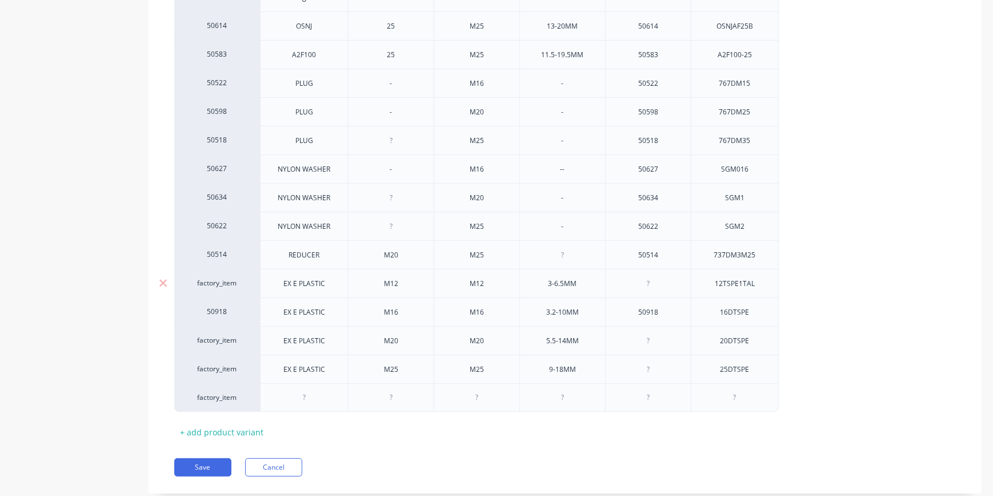
drag, startPoint x: 309, startPoint y: 397, endPoint x: 334, endPoint y: 289, distance: 111.1
click at [334, 289] on div "50178 A2F100 16 M16 3.2-8MM 50178 A2F100-16 50593 A2F100 16P M16 3.2-8MM 50593 …" at bounding box center [565, 94] width 782 height 635
drag, startPoint x: 249, startPoint y: 404, endPoint x: 262, endPoint y: 293, distance: 111.1
click at [262, 293] on div "50178 A2F100 16 M16 3.2-8MM 50178 A2F100-16 50593 A2F100 16P M16 3.2-8MM 50593 …" at bounding box center [565, 94] width 782 height 635
drag, startPoint x: 325, startPoint y: 252, endPoint x: 274, endPoint y: 237, distance: 53.0
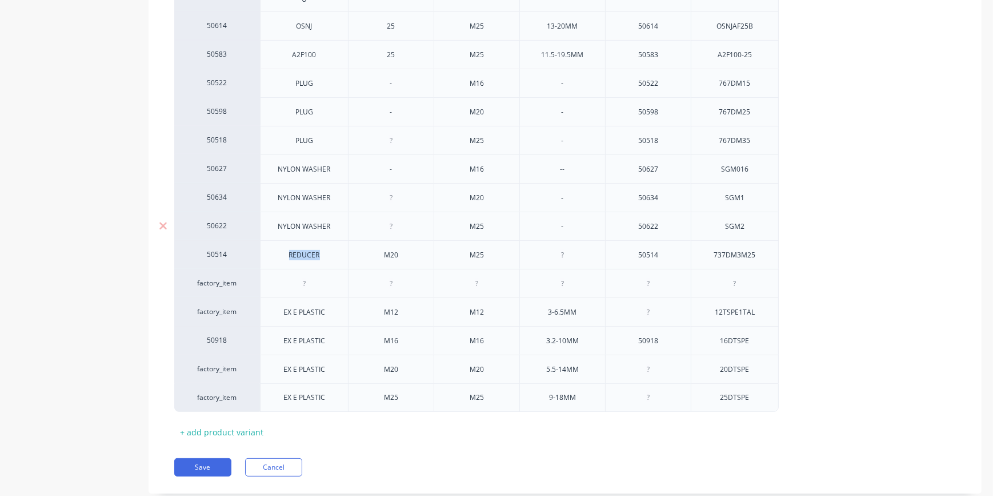
click at [258, 237] on div "50178 A2F100 16 M16 3.2-8MM 50178 A2F100-16 50593 A2F100 16P M16 3.2-8MM 50593 …" at bounding box center [565, 94] width 782 height 635
click at [320, 280] on div at bounding box center [304, 283] width 57 height 15
type textarea "x"
paste div
drag, startPoint x: 408, startPoint y: 252, endPoint x: 368, endPoint y: 241, distance: 41.5
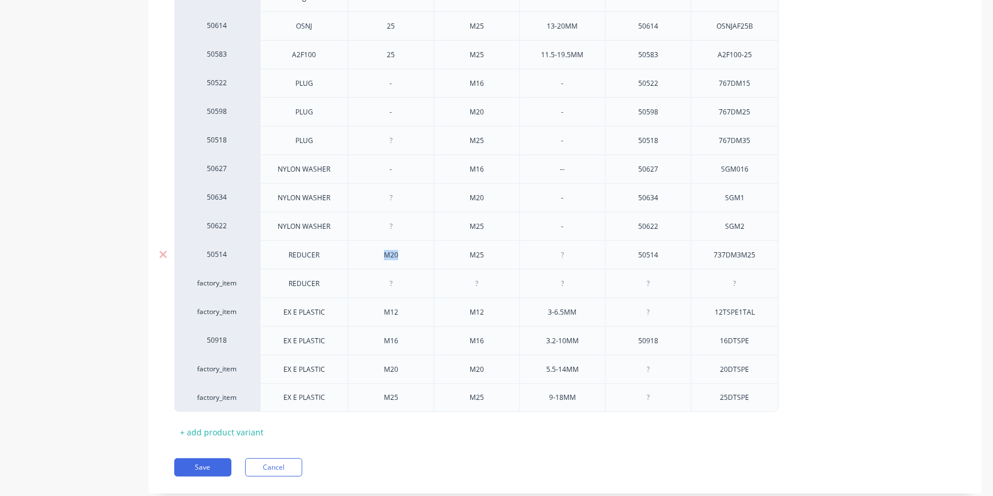
click at [368, 241] on div "M20" at bounding box center [391, 254] width 86 height 29
click at [393, 280] on div at bounding box center [391, 283] width 57 height 15
type textarea "x"
paste div
click at [474, 285] on div at bounding box center [477, 283] width 57 height 15
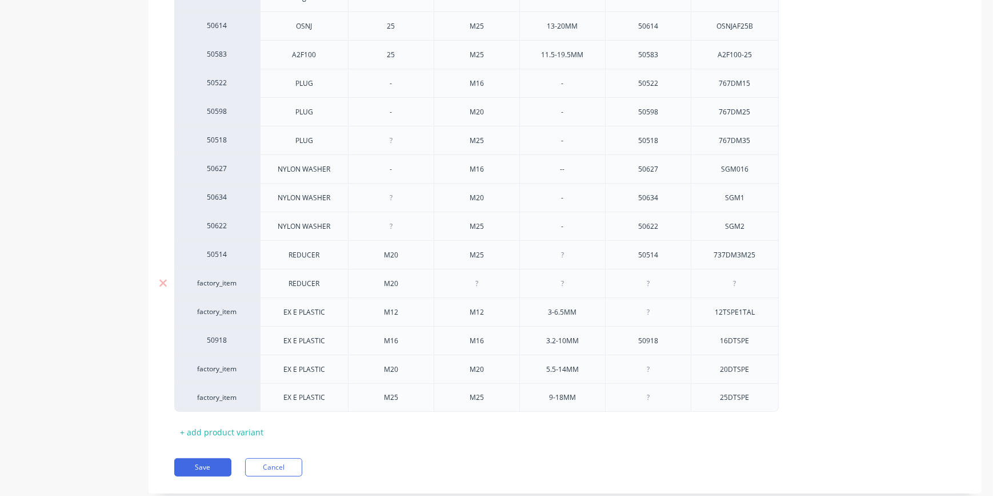
type textarea "x"
click at [916, 171] on div "50178 A2F100 16 M16 3.2-8MM 50178 A2F100-16 50593 A2F100 16P M16 3.2-8MM 50593 …" at bounding box center [565, 94] width 782 height 635
type textarea "x"
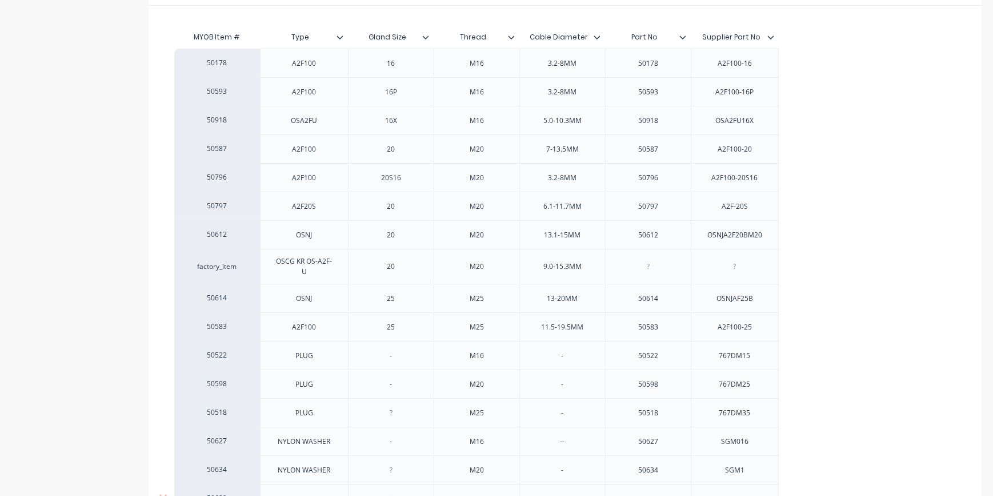
scroll to position [474, 0]
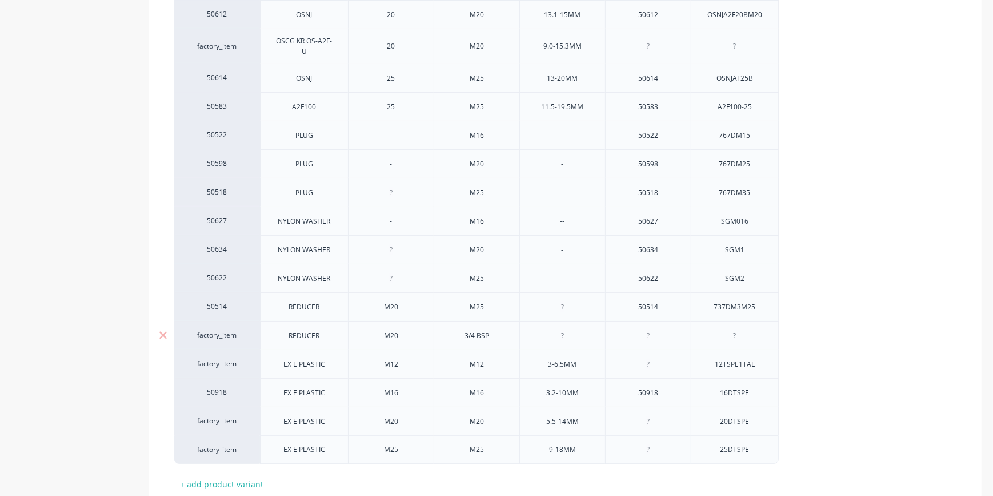
click at [565, 333] on div at bounding box center [562, 335] width 57 height 15
click at [579, 304] on div at bounding box center [562, 307] width 57 height 15
type textarea "x"
click at [865, 270] on div "50178 A2F100 16 M16 3.2-8MM 50178 A2F100-16 50593 A2F100 16P M16 3.2-8MM 50593 …" at bounding box center [565, 146] width 782 height 635
type textarea "x"
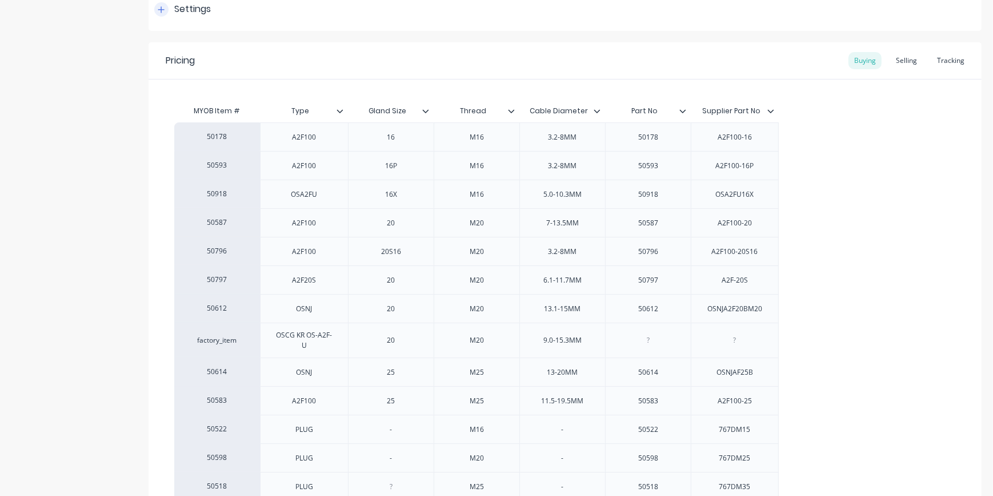
scroll to position [59, 0]
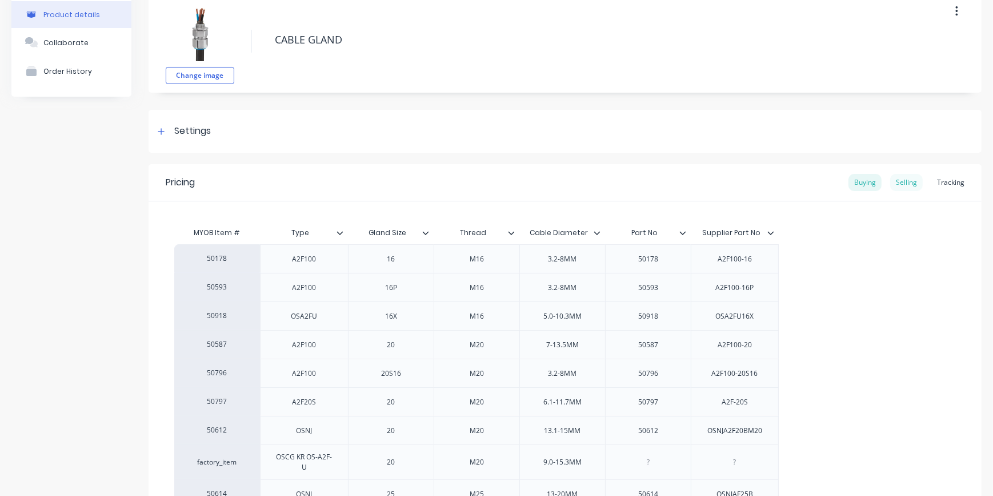
click at [898, 181] on div "Selling" at bounding box center [907, 182] width 33 height 17
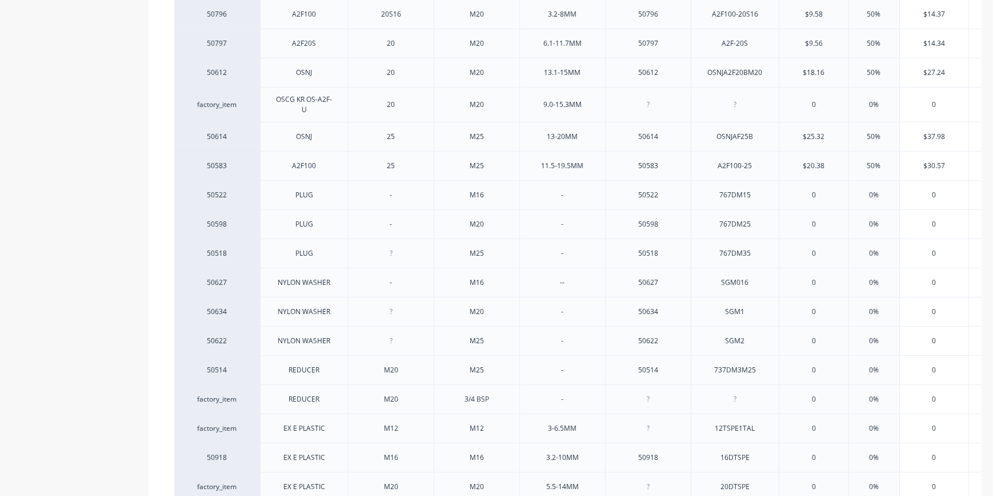
scroll to position [111, 0]
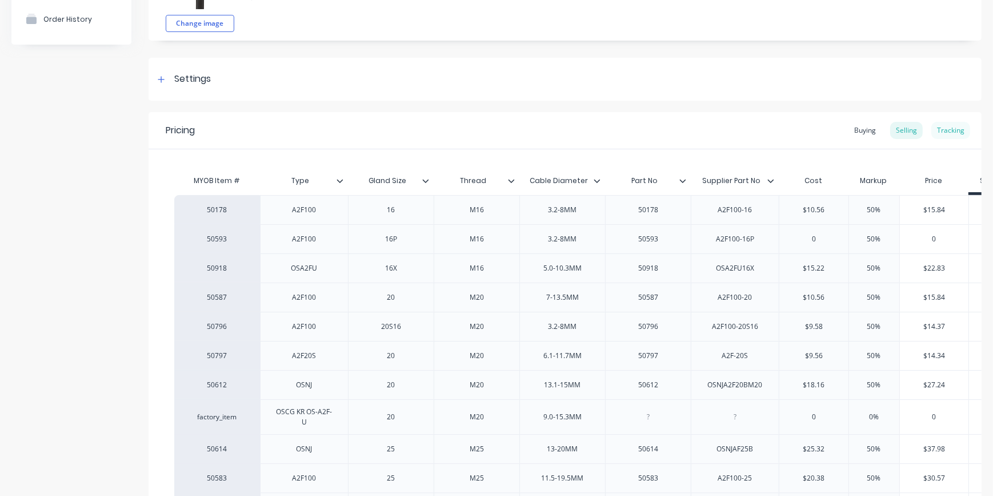
click at [943, 130] on div "Tracking" at bounding box center [951, 130] width 39 height 17
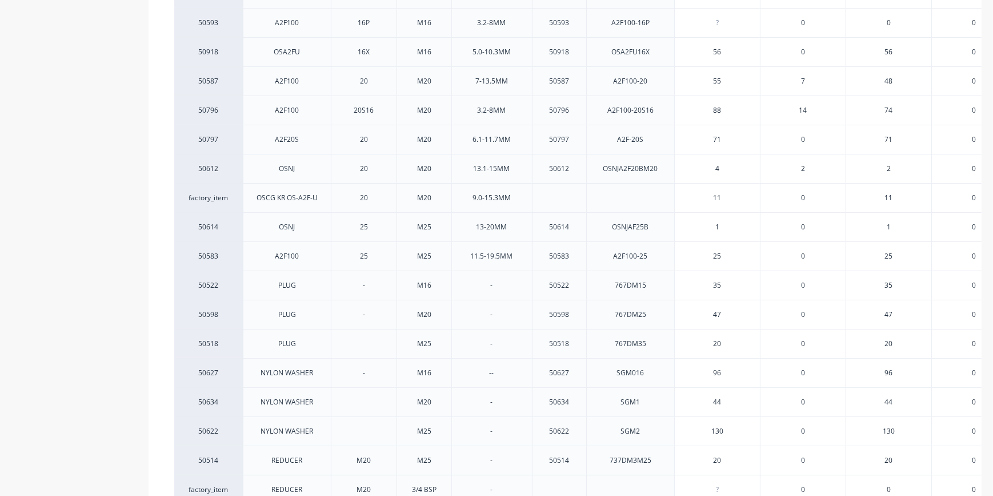
scroll to position [474, 0]
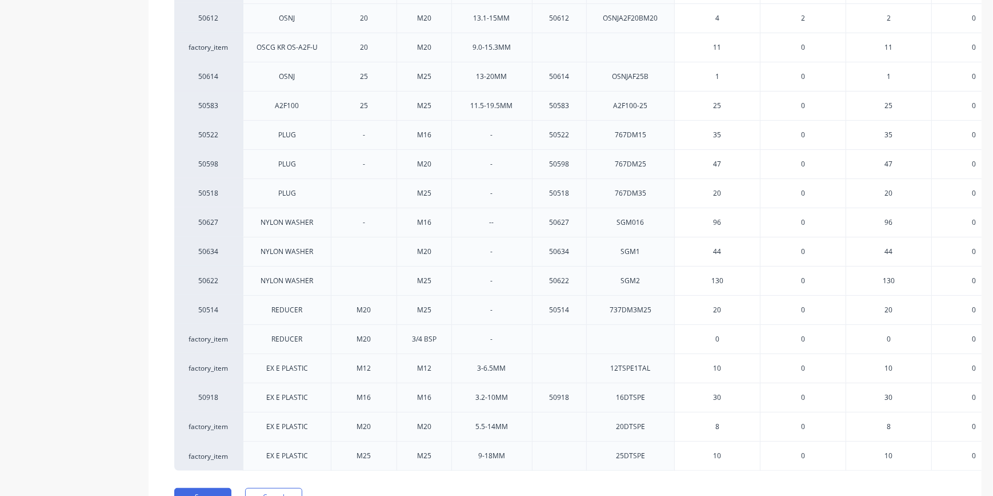
click at [719, 337] on input "0" at bounding box center [717, 339] width 85 height 10
click at [717, 337] on input "0" at bounding box center [717, 339] width 85 height 10
type input "4"
type textarea "x"
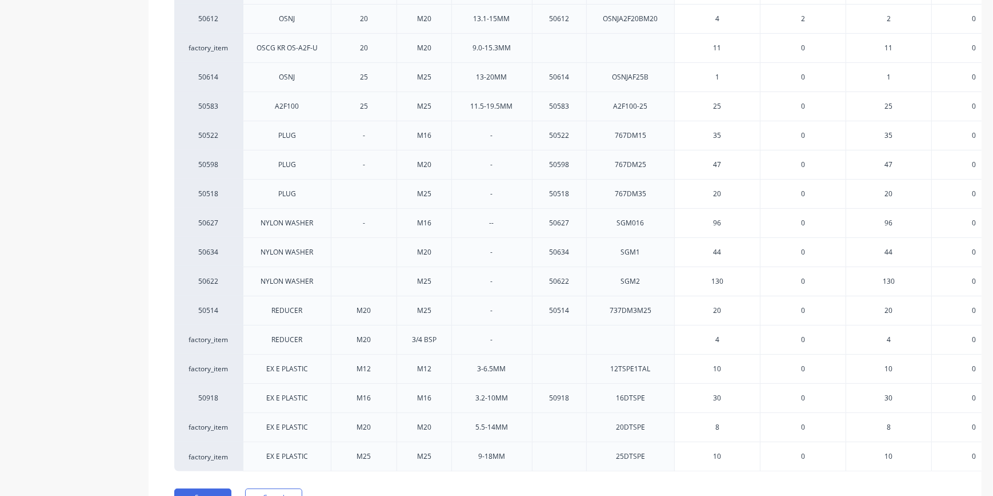
scroll to position [539, 0]
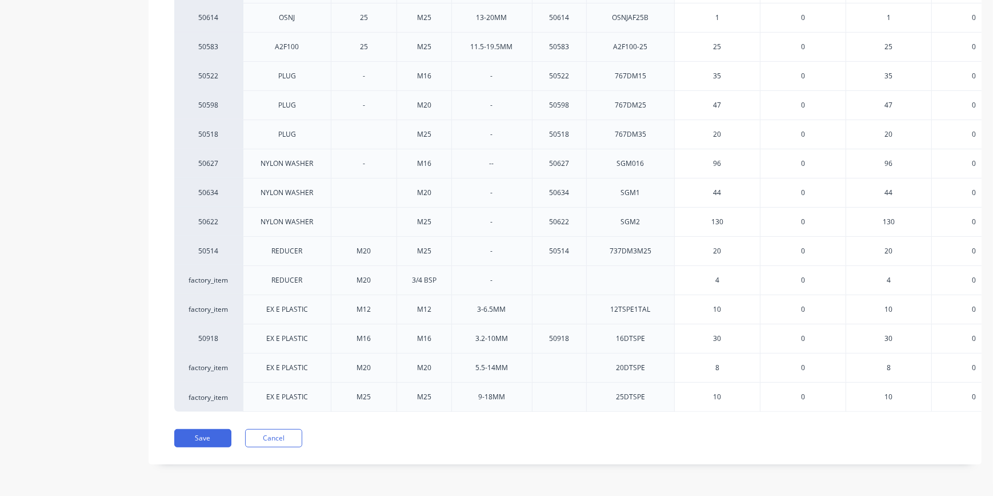
type input "4"
click at [718, 304] on input "10" at bounding box center [717, 309] width 85 height 10
type input "9"
type textarea "x"
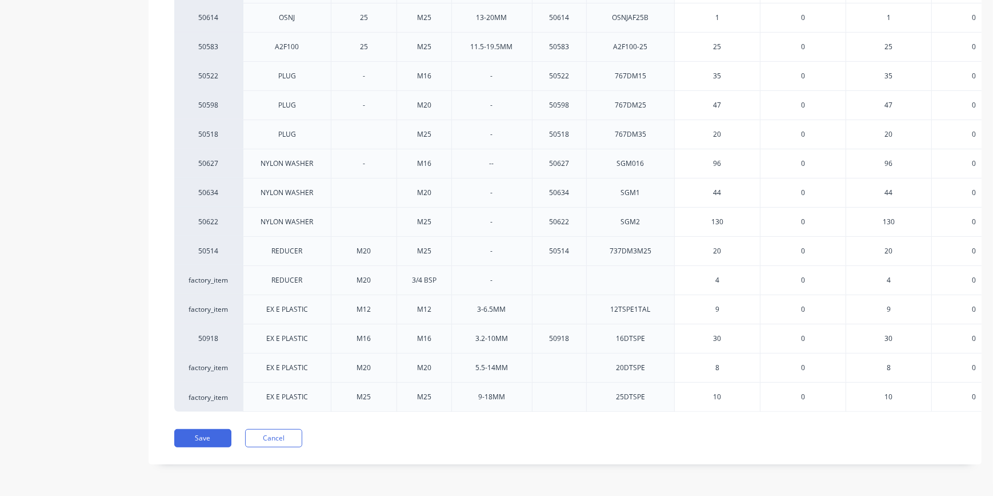
type input "9"
click at [717, 333] on input "30" at bounding box center [717, 338] width 85 height 10
type input "32"
type textarea "x"
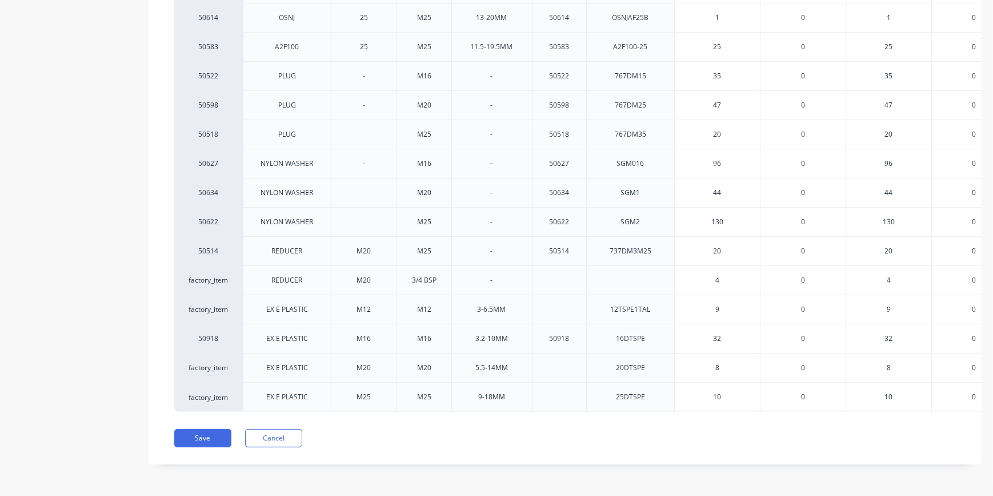
type input "32"
click at [717, 362] on input "8" at bounding box center [717, 367] width 85 height 10
type input "9"
type textarea "x"
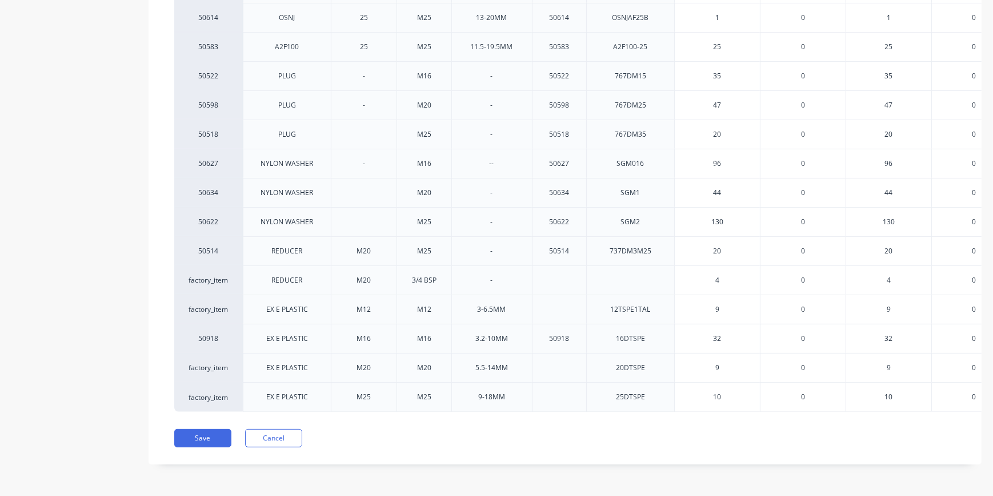
type input "9"
click at [703, 437] on div "Save Cancel" at bounding box center [578, 438] width 808 height 18
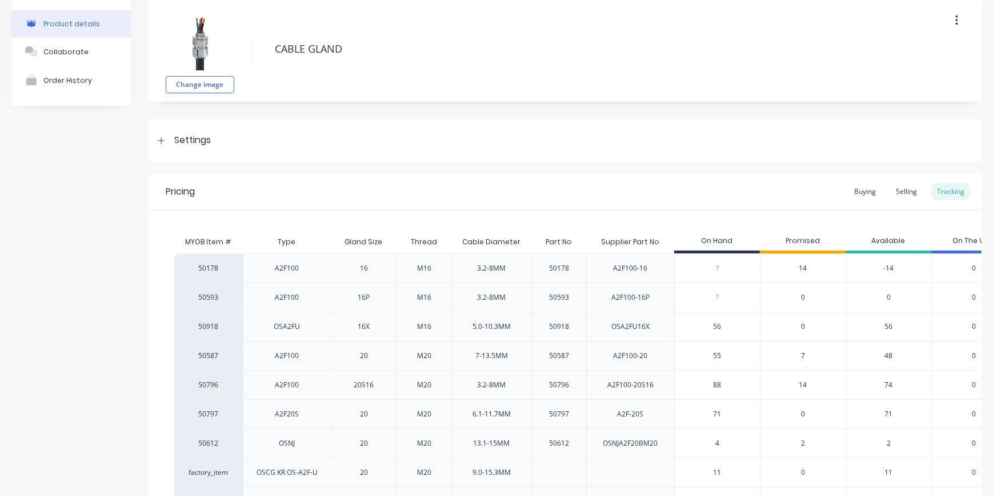
scroll to position [19, 0]
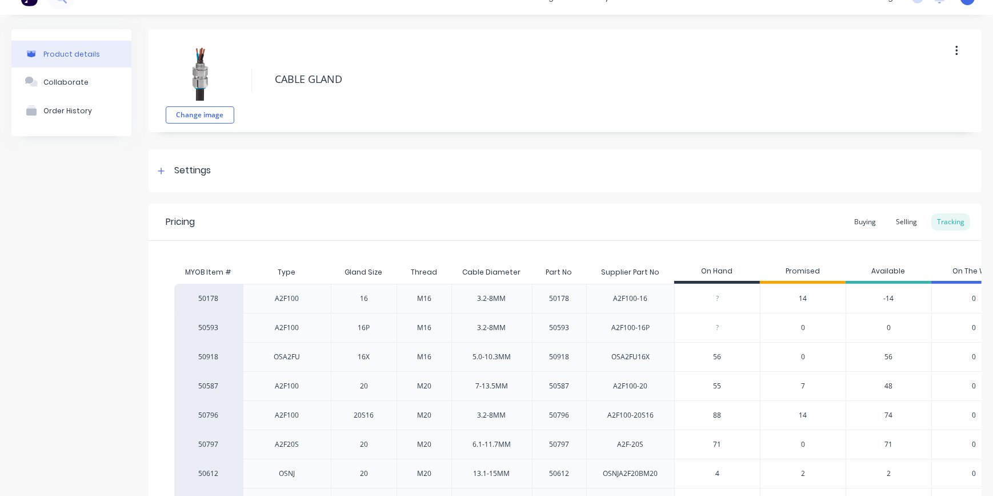
type input "0"
click at [720, 296] on input "0" at bounding box center [717, 298] width 85 height 10
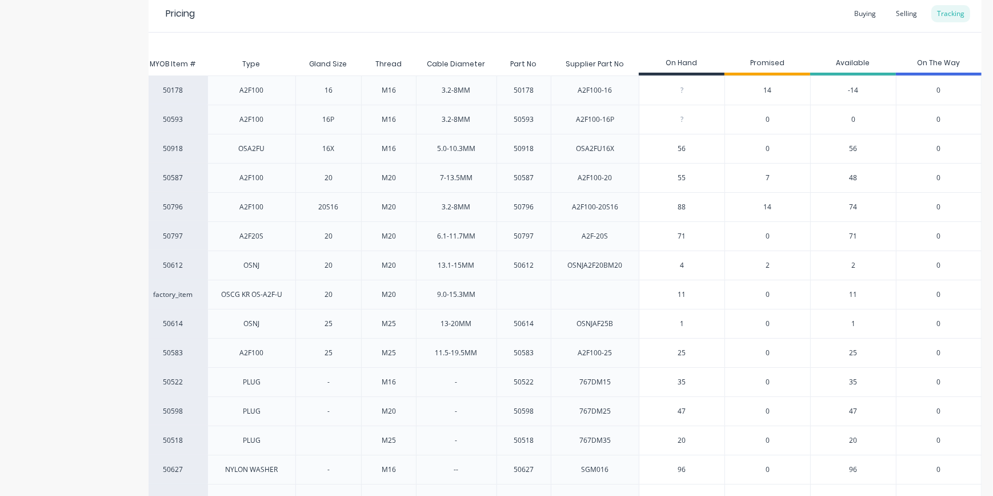
scroll to position [539, 0]
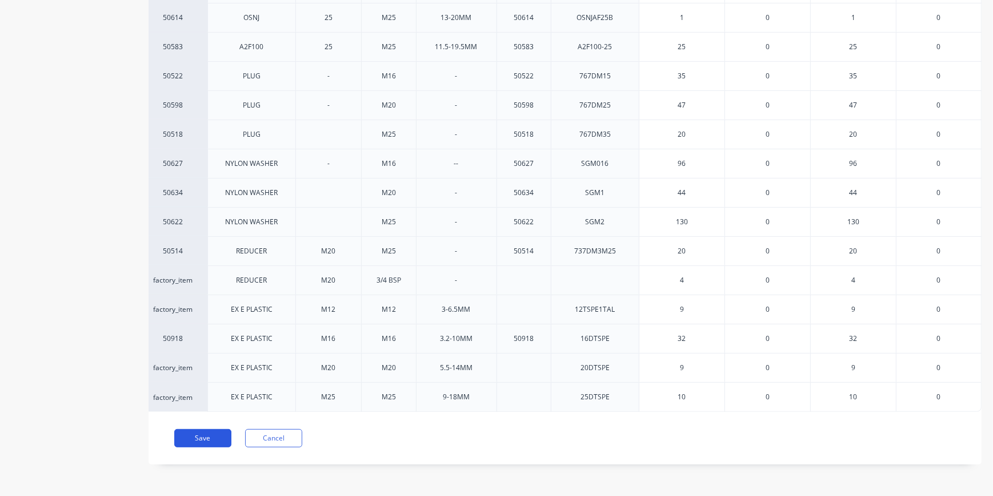
click at [214, 434] on button "Save" at bounding box center [202, 438] width 57 height 18
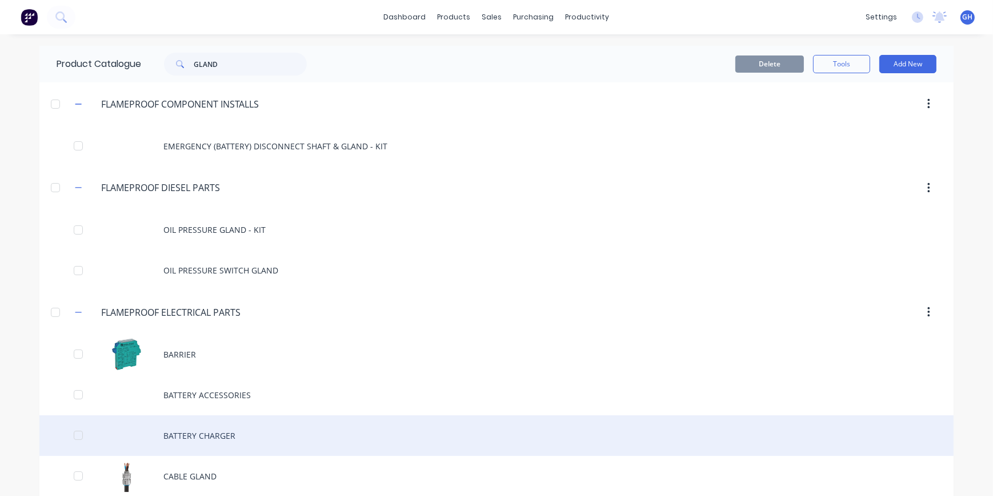
scroll to position [51, 0]
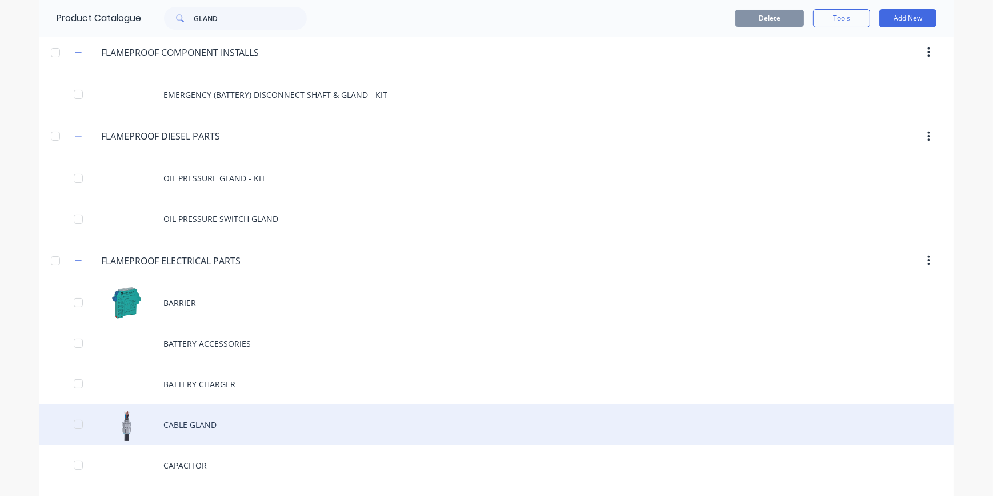
click at [192, 423] on div "CABLE GLAND" at bounding box center [496, 424] width 915 height 41
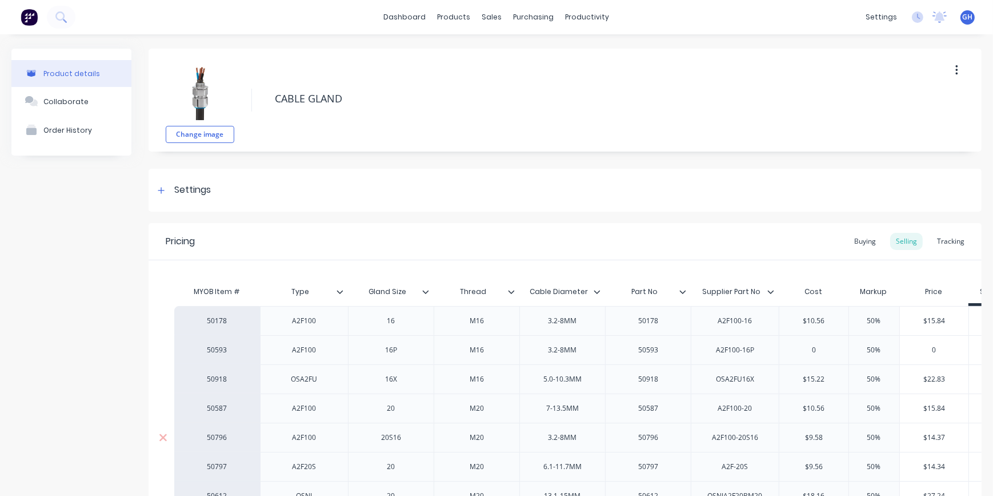
type textarea "x"
click at [940, 242] on div "Tracking" at bounding box center [951, 241] width 39 height 17
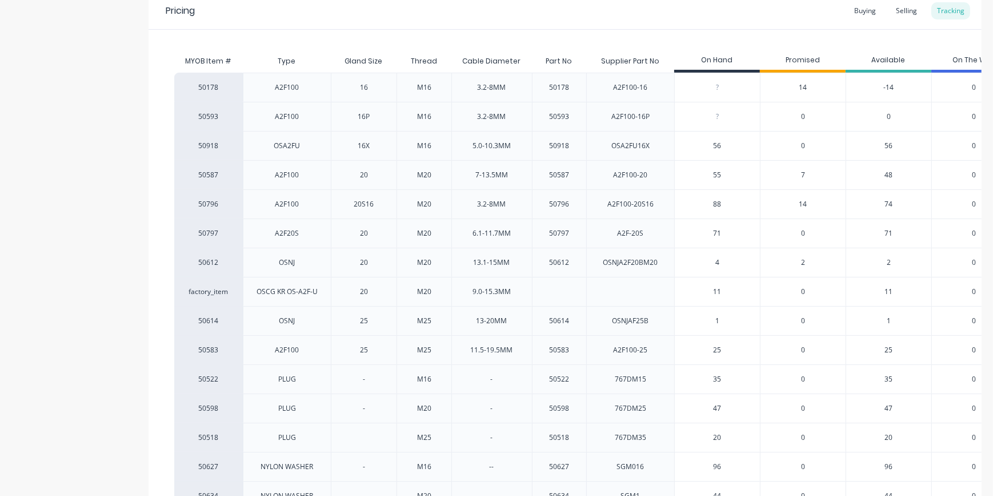
scroll to position [312, 0]
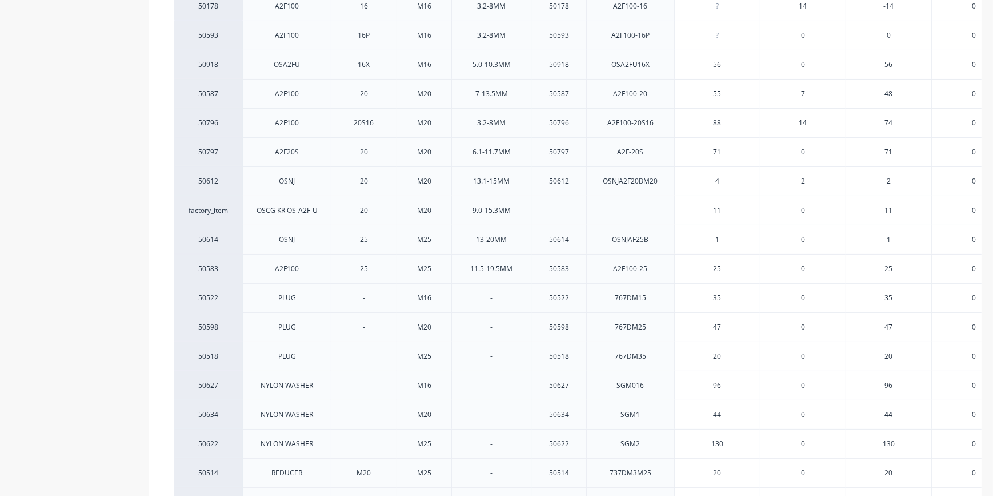
click at [721, 444] on input "130" at bounding box center [717, 443] width 85 height 10
type input "46"
type textarea "x"
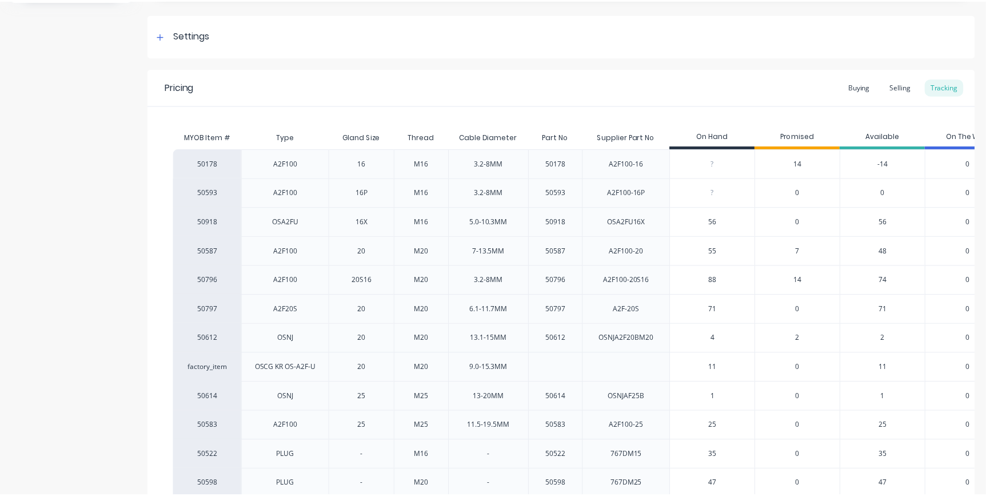
scroll to position [103, 0]
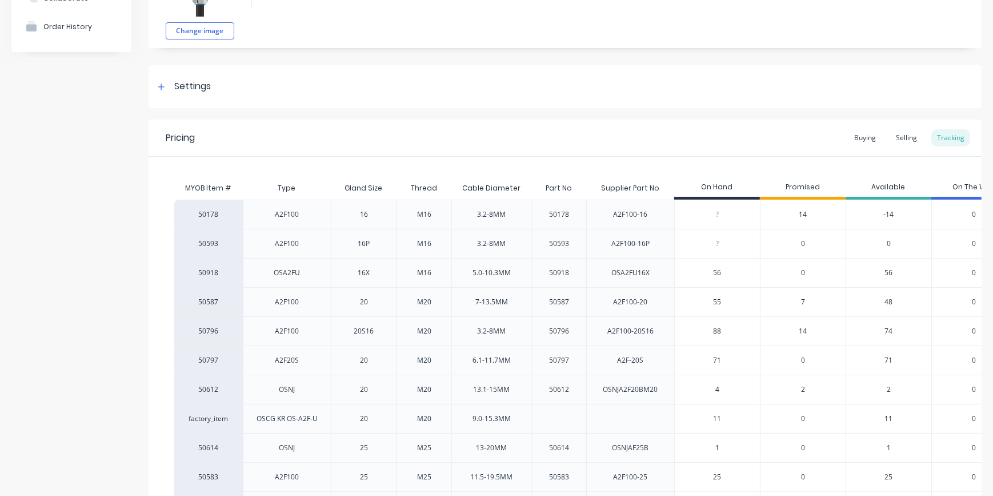
type input "46"
click at [805, 218] on span "14" at bounding box center [804, 214] width 8 height 10
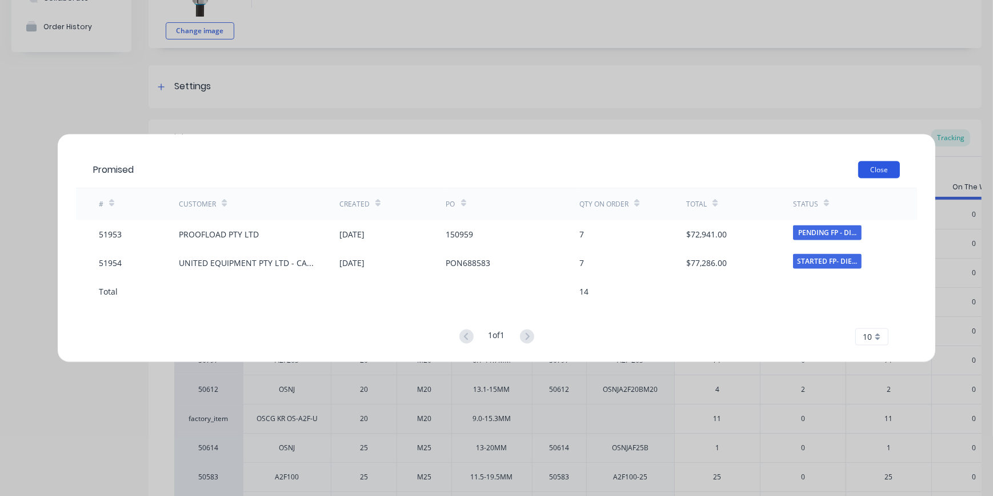
click at [895, 163] on button "Close" at bounding box center [880, 169] width 42 height 17
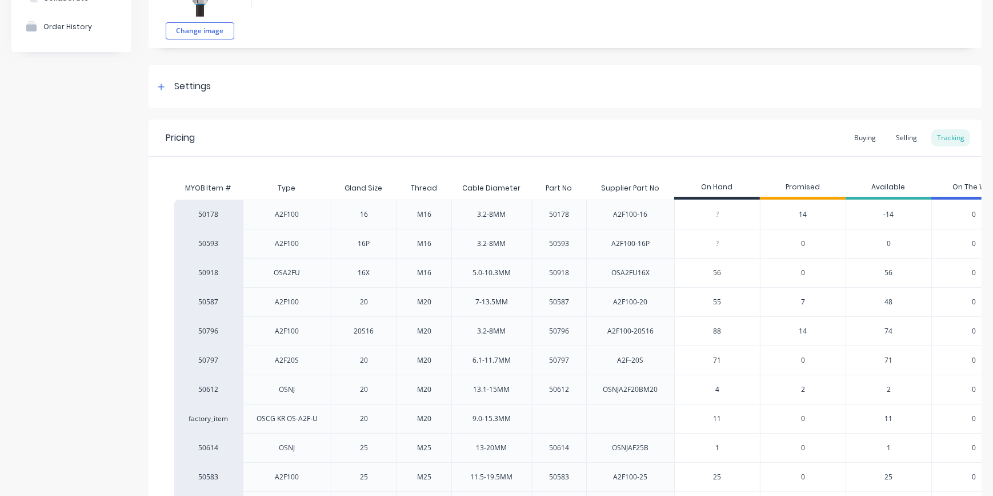
click at [802, 329] on span "14" at bounding box center [804, 331] width 8 height 10
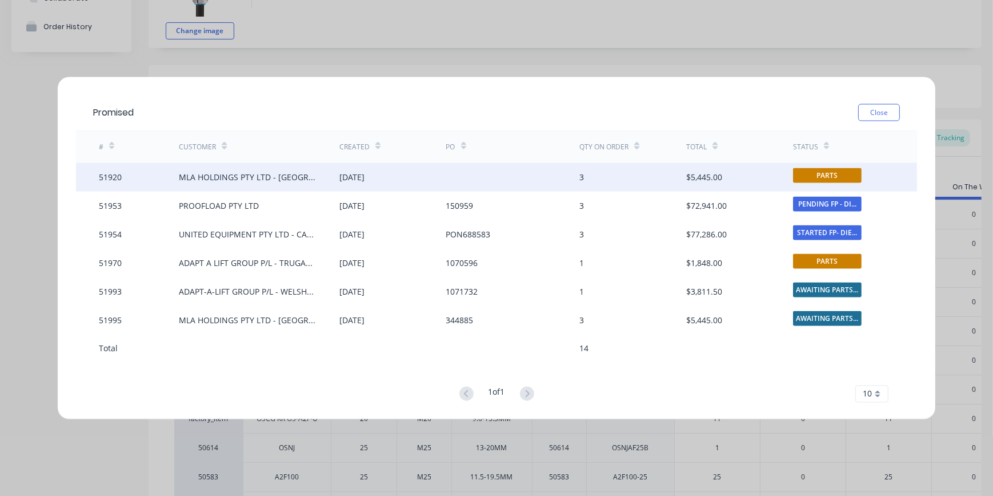
click at [675, 183] on div "3" at bounding box center [633, 176] width 107 height 29
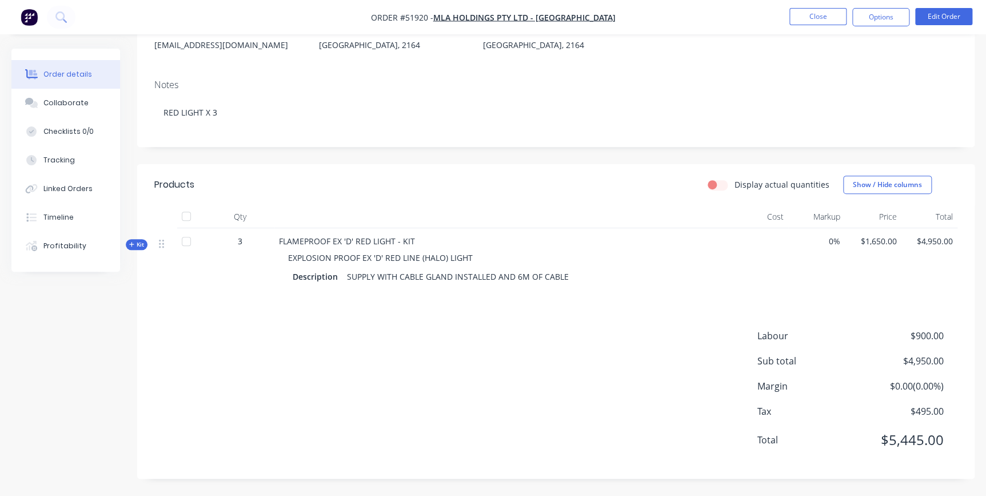
scroll to position [182, 0]
click at [804, 12] on button "Close" at bounding box center [817, 16] width 57 height 17
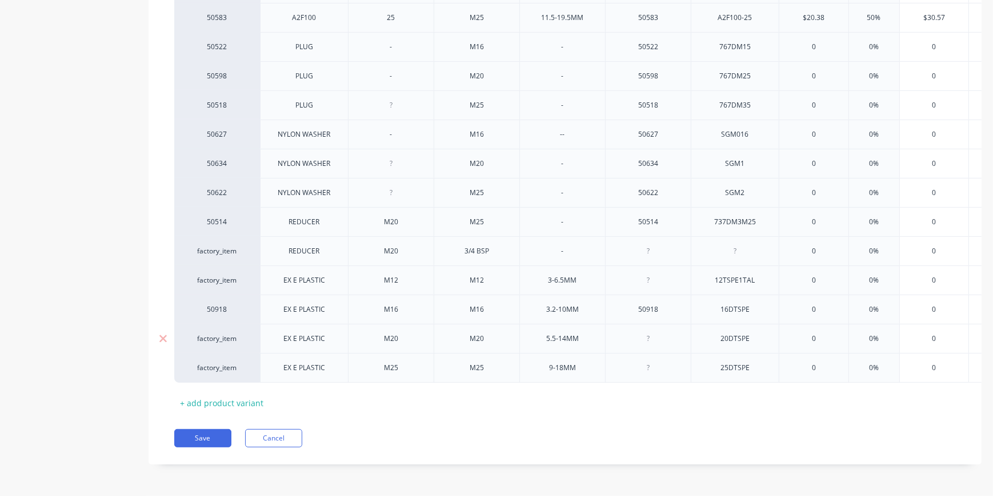
scroll to position [577, 0]
click at [224, 440] on button "Save" at bounding box center [202, 438] width 57 height 18
type textarea "x"
